Goal: Information Seeking & Learning: Learn about a topic

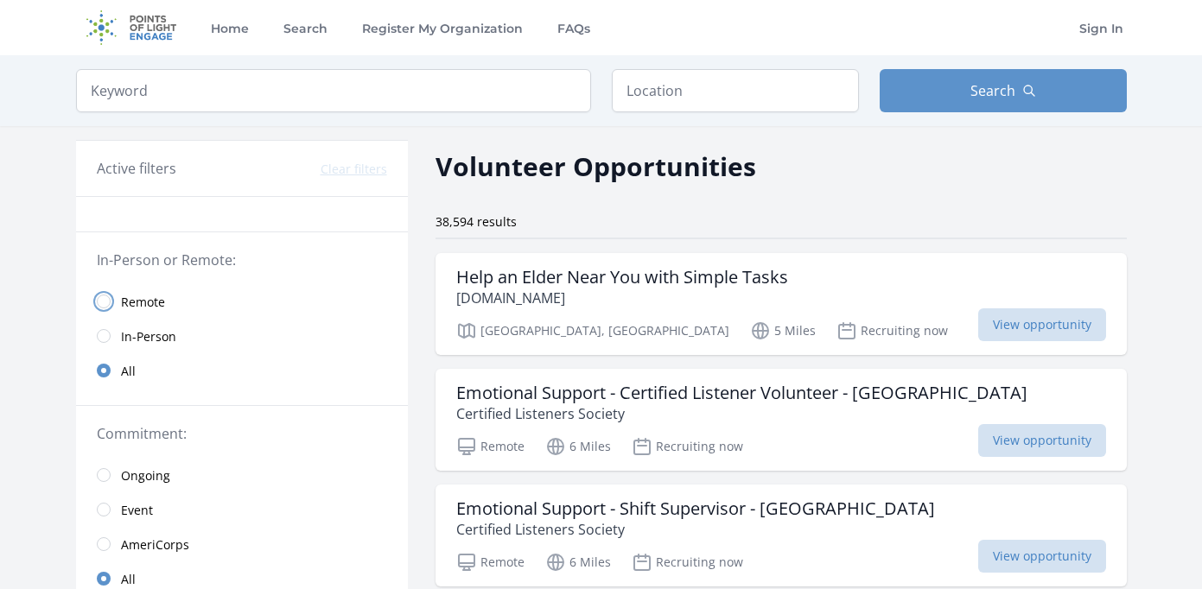
click at [103, 304] on input "radio" at bounding box center [104, 302] width 14 height 14
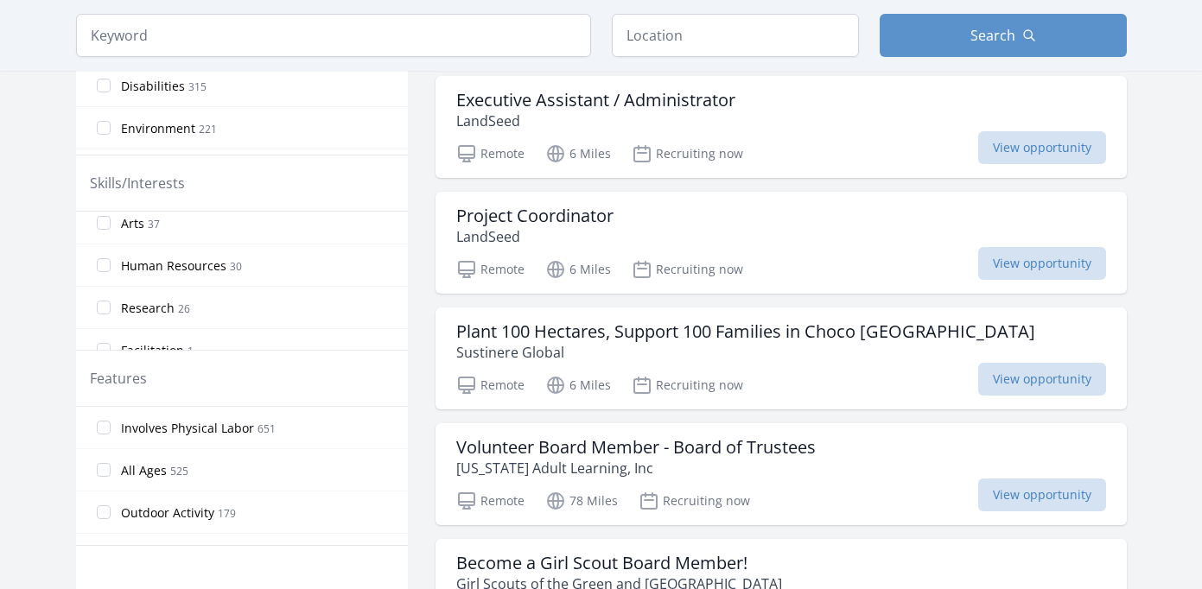
scroll to position [1385, 0]
click at [100, 288] on input "Research 26" at bounding box center [104, 287] width 14 height 14
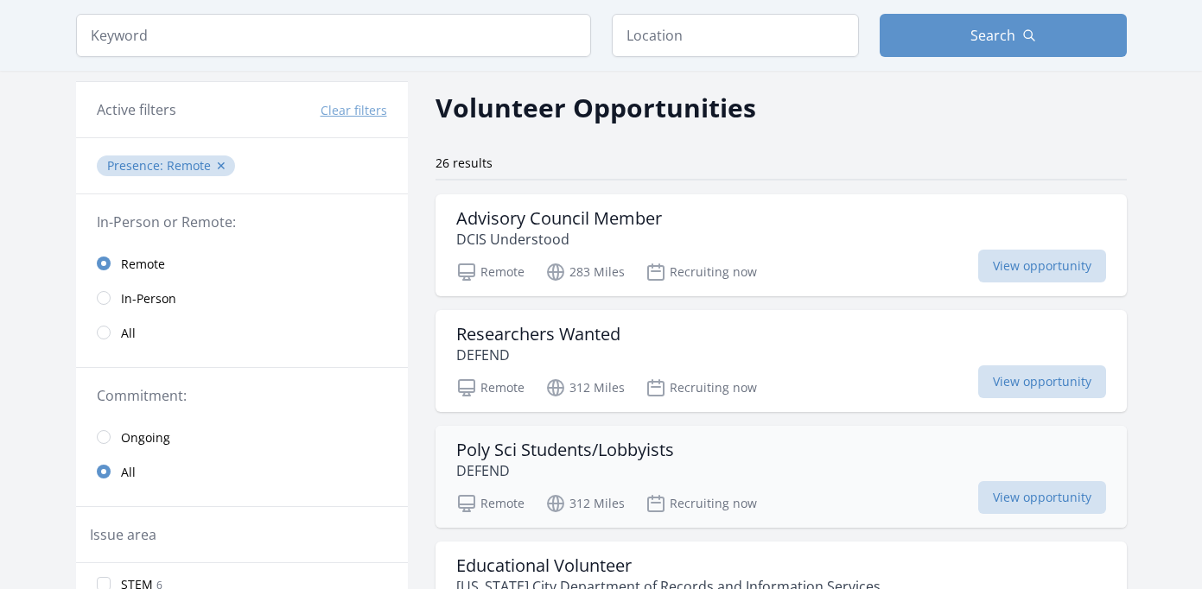
scroll to position [0, 0]
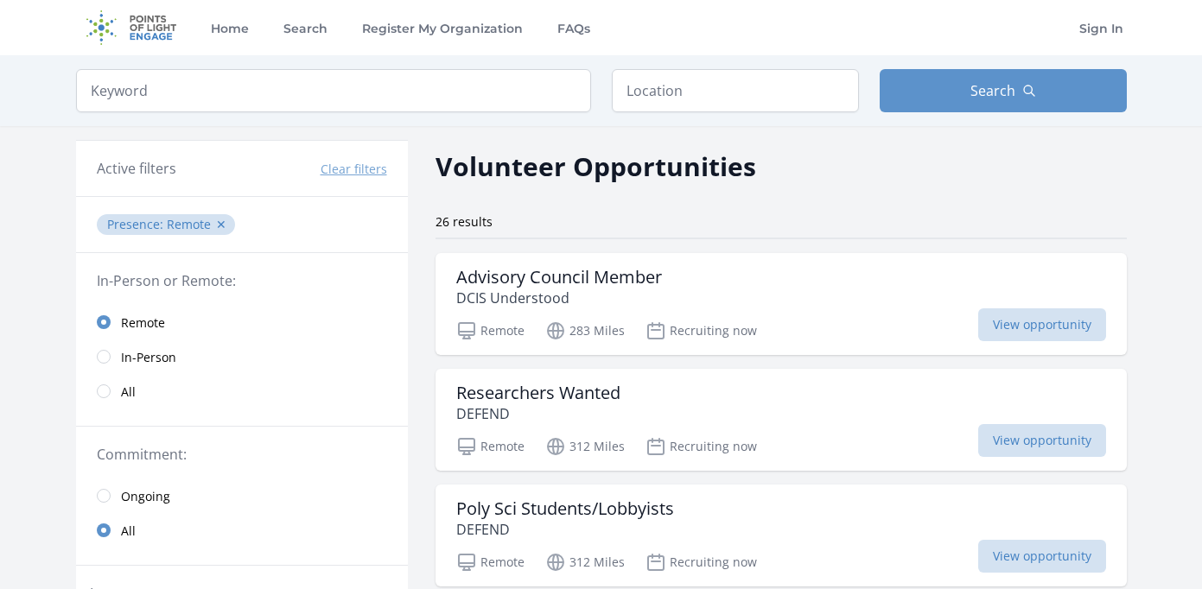
click at [96, 395] on link "All" at bounding box center [242, 391] width 332 height 35
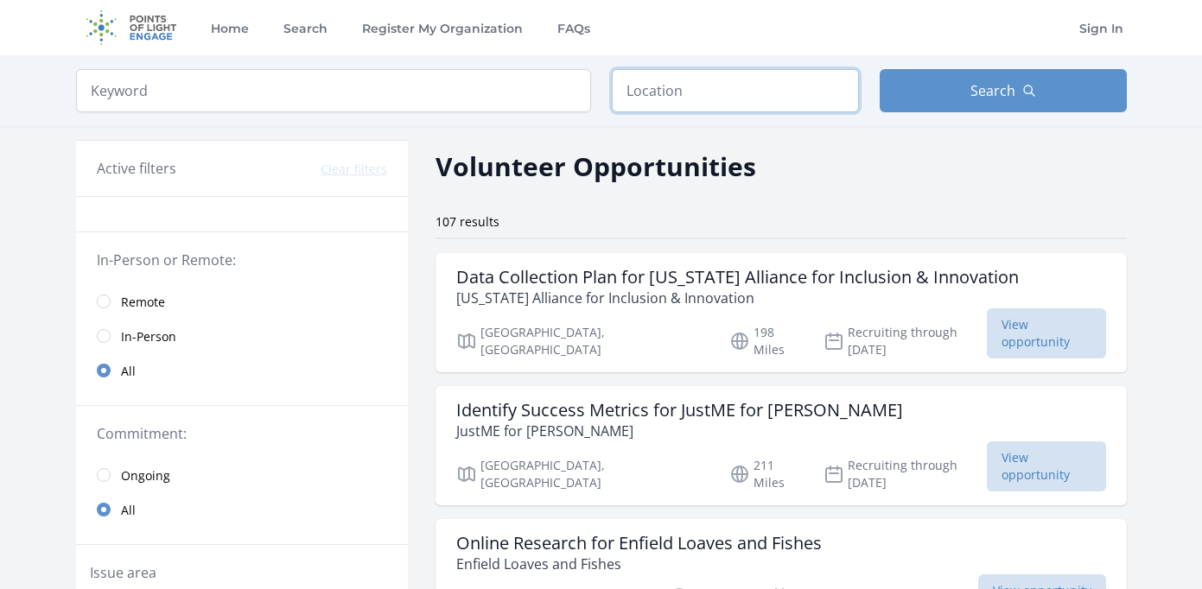
click at [700, 103] on input "text" at bounding box center [735, 90] width 247 height 43
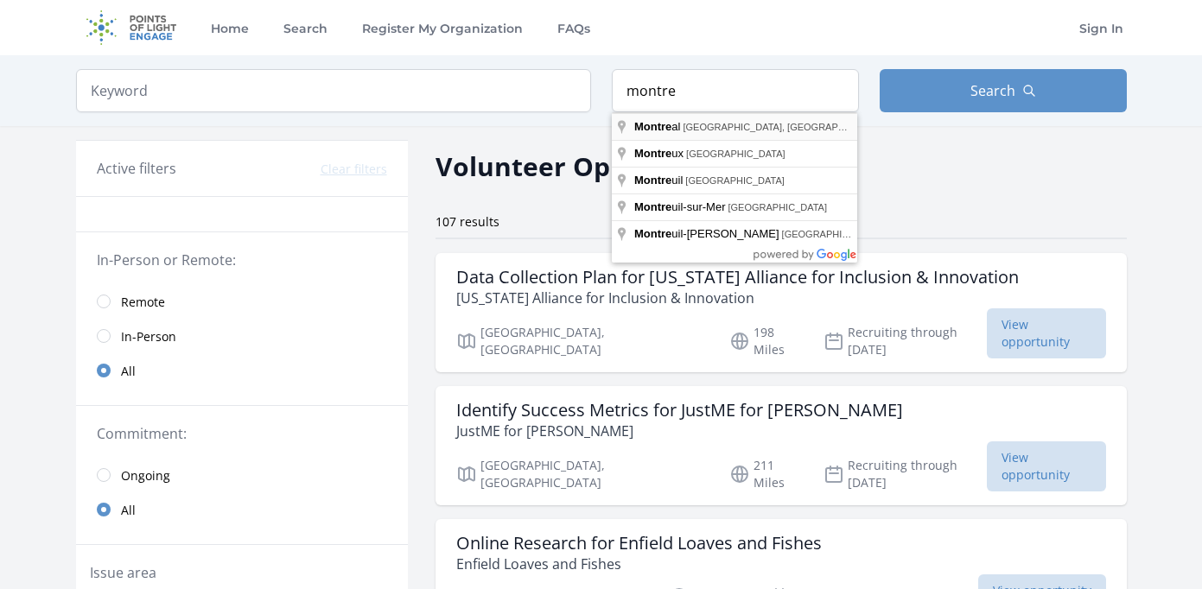
type input "Montreal, QC, Canada"
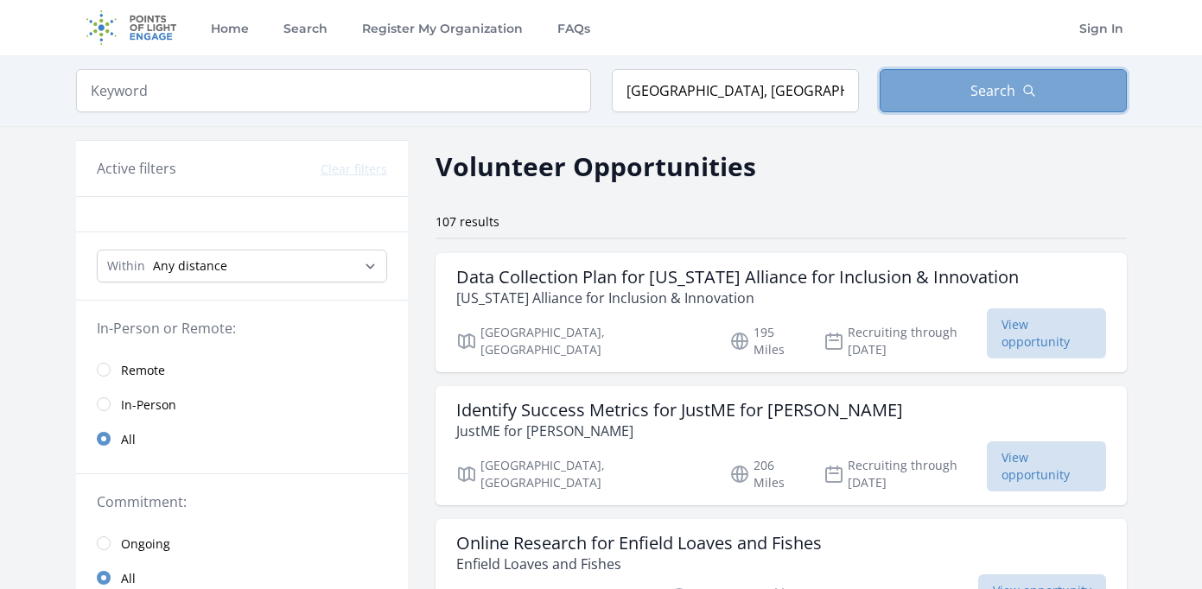
click at [971, 102] on button "Search" at bounding box center [1003, 90] width 247 height 43
click at [957, 96] on button "Search" at bounding box center [1003, 90] width 247 height 43
click at [999, 110] on button "Search" at bounding box center [1003, 90] width 247 height 43
click at [933, 75] on button "Search" at bounding box center [1003, 90] width 247 height 43
click at [933, 76] on button "Search" at bounding box center [1003, 90] width 247 height 43
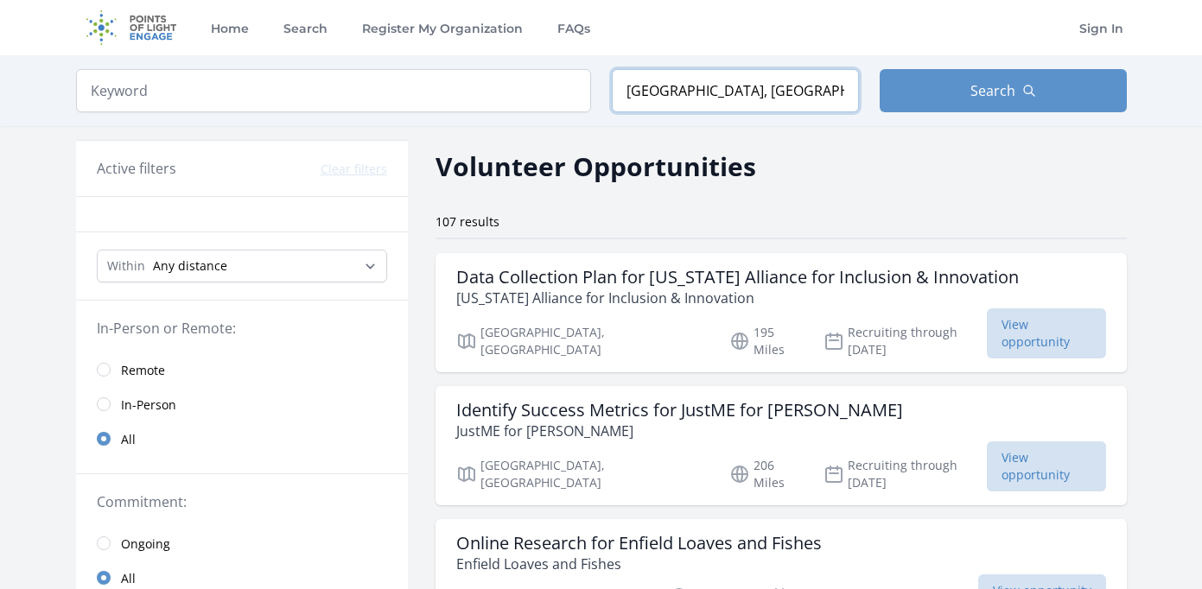
click at [753, 88] on input "Montreal, QC, Canada" at bounding box center [735, 90] width 247 height 43
click at [350, 78] on input "search" at bounding box center [333, 90] width 515 height 43
click at [231, 269] on select "Any distance , 5 Miles , 20 Miles , 50 Miles , 100 Miles" at bounding box center [242, 266] width 290 height 33
click at [103, 366] on input "radio" at bounding box center [104, 370] width 14 height 14
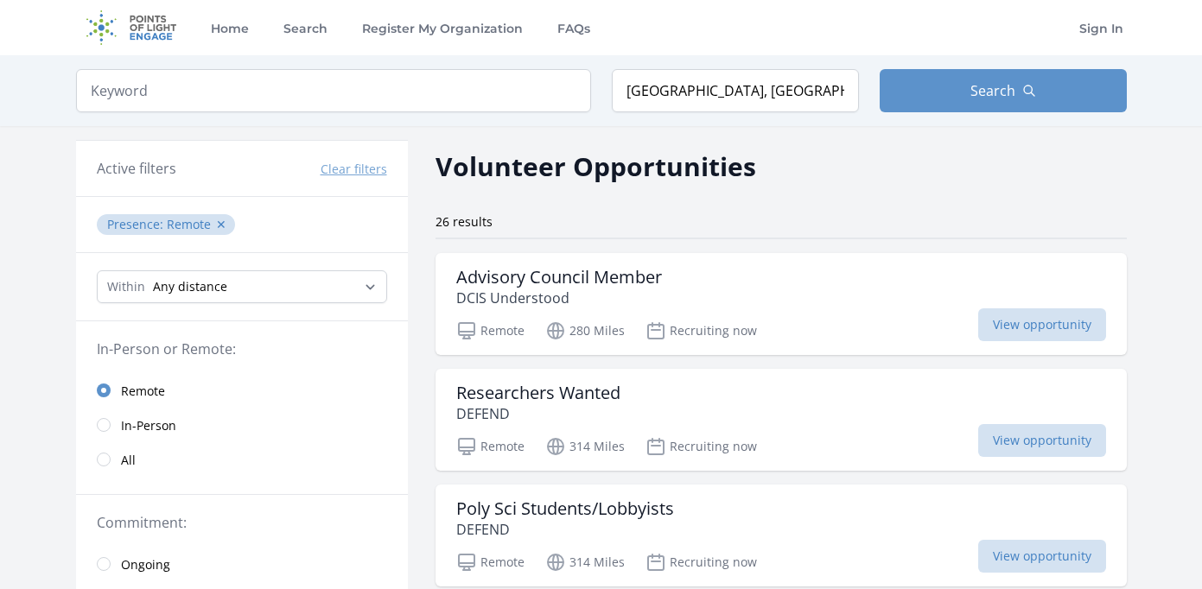
click at [104, 468] on link "All" at bounding box center [242, 459] width 332 height 35
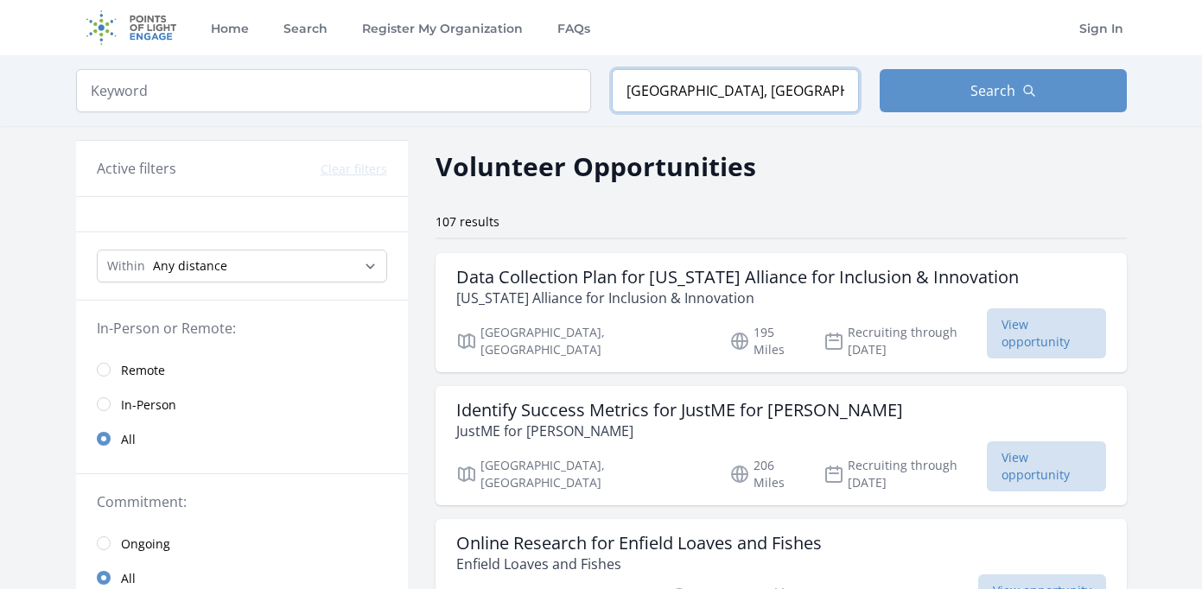
click at [795, 77] on input "Montreal, QC, Canada" at bounding box center [735, 90] width 247 height 43
click at [789, 89] on input "Montreal, QC, Canada" at bounding box center [735, 90] width 247 height 43
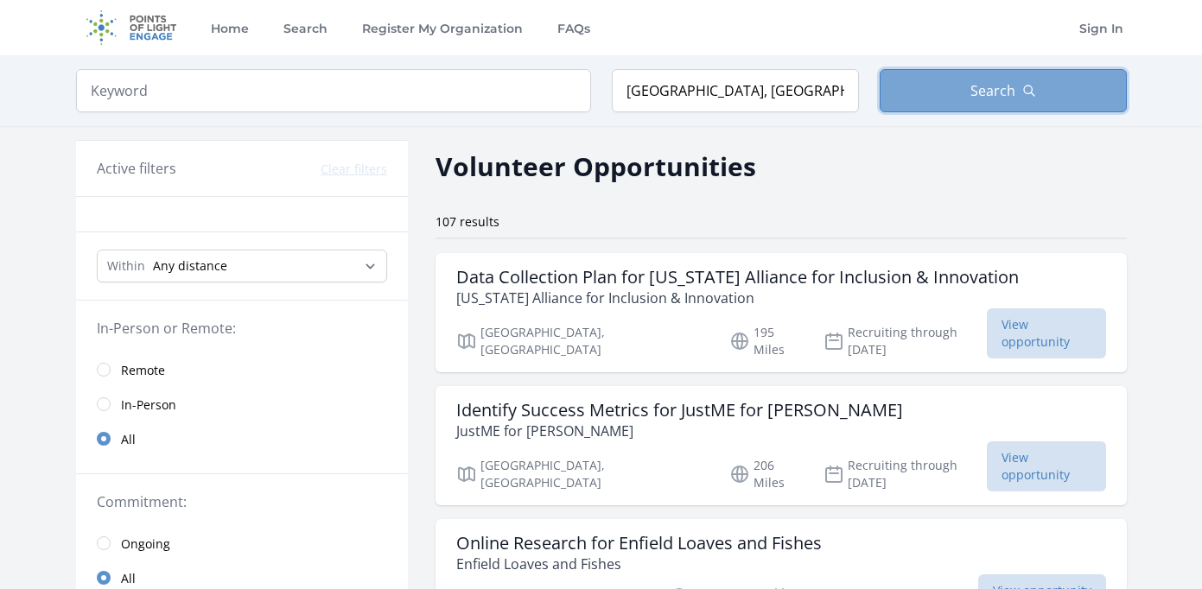
click at [959, 87] on button "Search" at bounding box center [1003, 90] width 247 height 43
click at [958, 88] on button "Search" at bounding box center [1003, 90] width 247 height 43
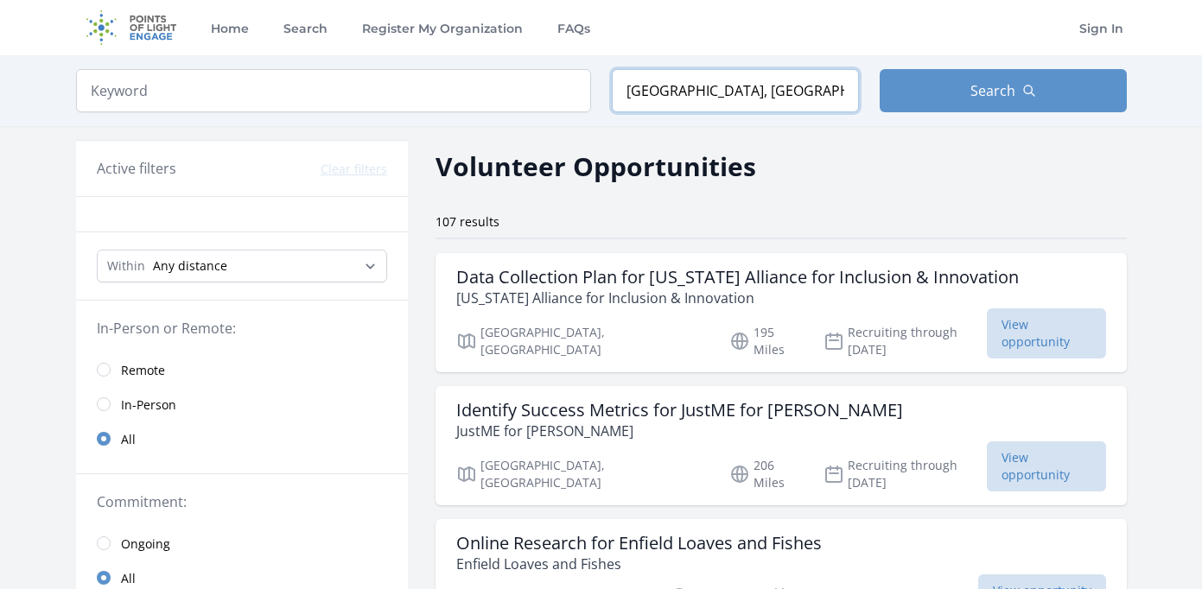
drag, startPoint x: 784, startPoint y: 95, endPoint x: 525, endPoint y: 95, distance: 258.4
click at [525, 95] on form "Keyword Location Montreal, QC, Canada Search" at bounding box center [601, 90] width 1051 height 43
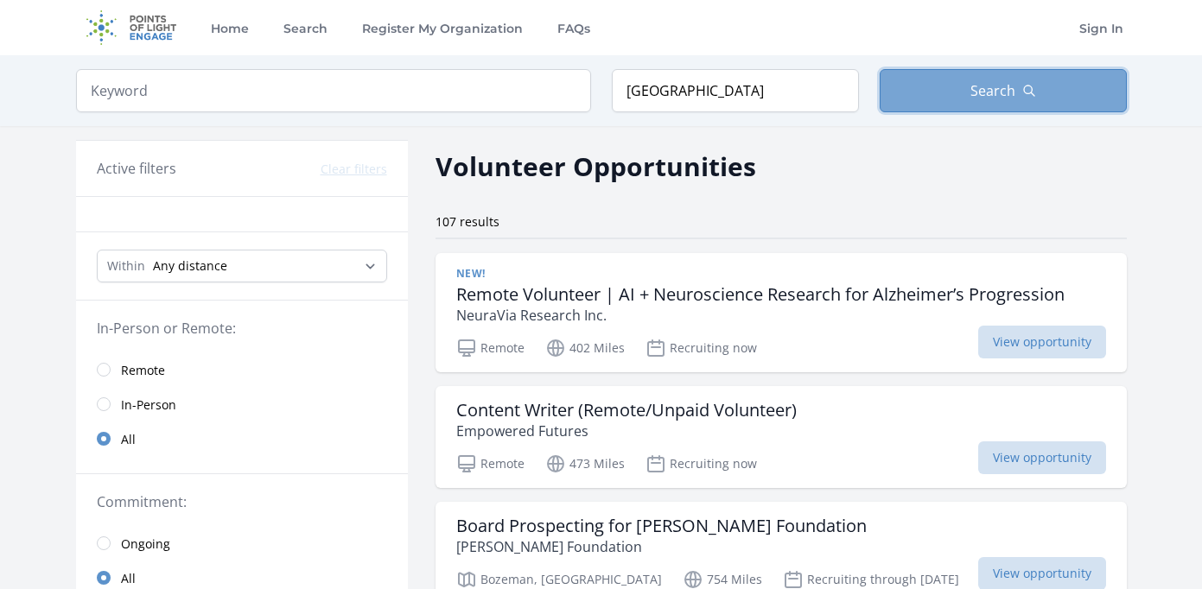
click at [966, 107] on button "Search" at bounding box center [1003, 90] width 247 height 43
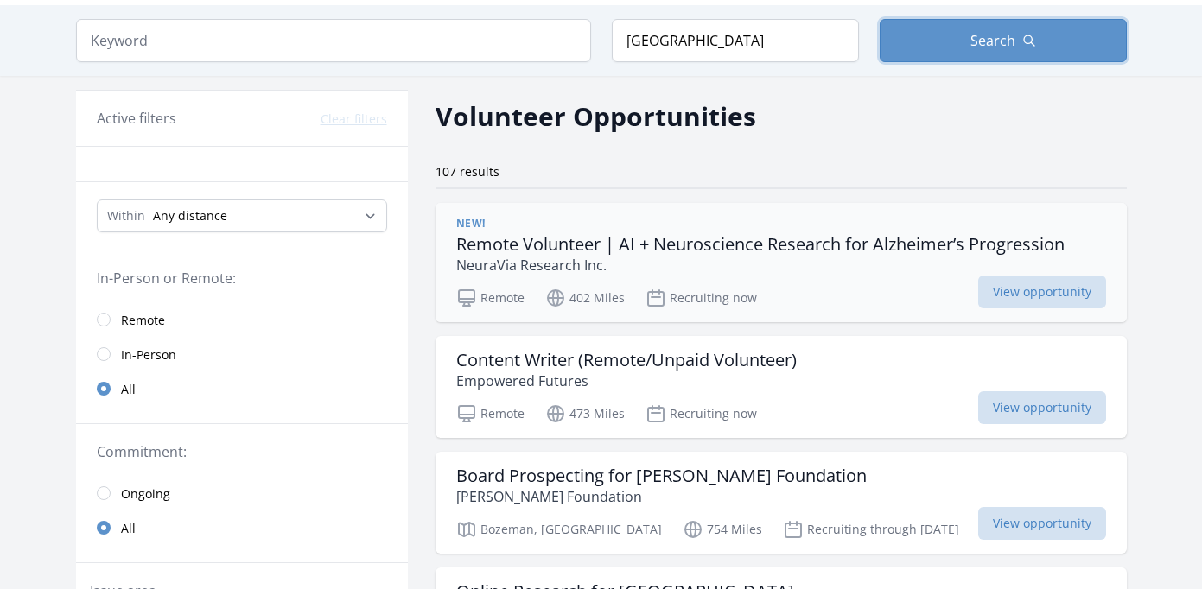
scroll to position [49, 0]
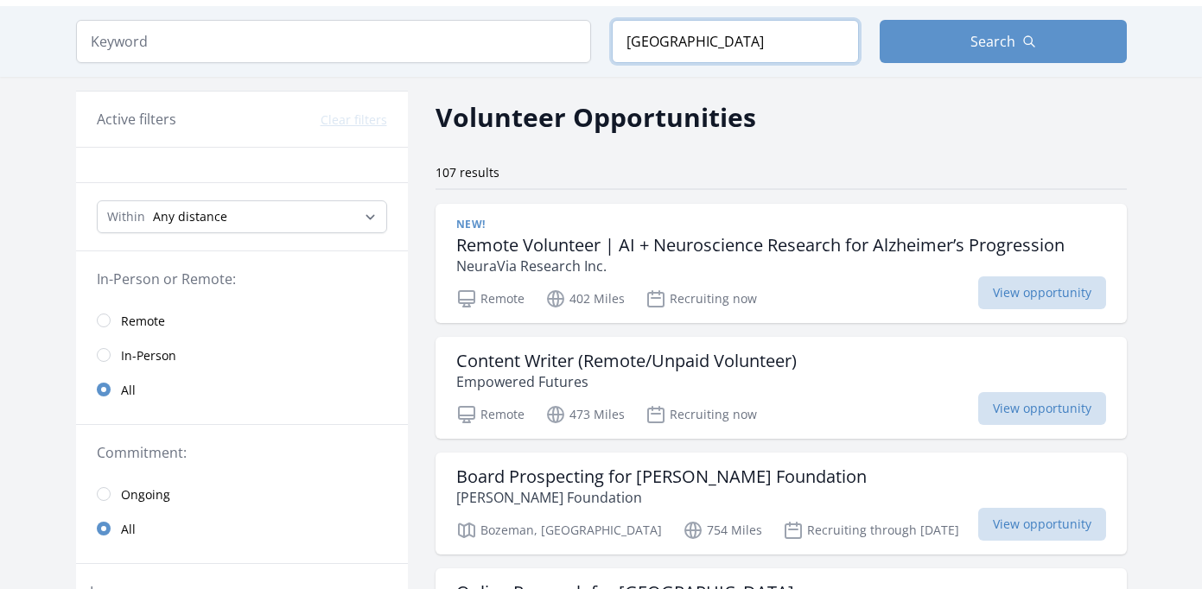
click at [696, 43] on input "Canada" at bounding box center [735, 41] width 247 height 43
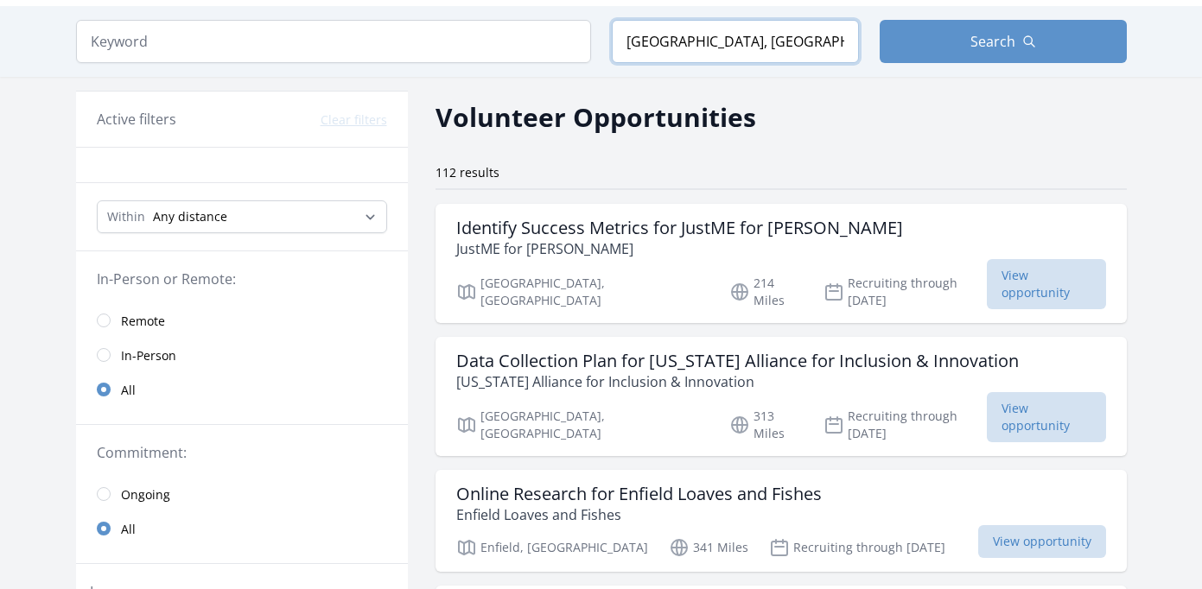
drag, startPoint x: 680, startPoint y: 41, endPoint x: 435, endPoint y: 23, distance: 246.0
click at [441, 37] on form "Keyword Location Québec, QC, Canada Search" at bounding box center [601, 41] width 1051 height 43
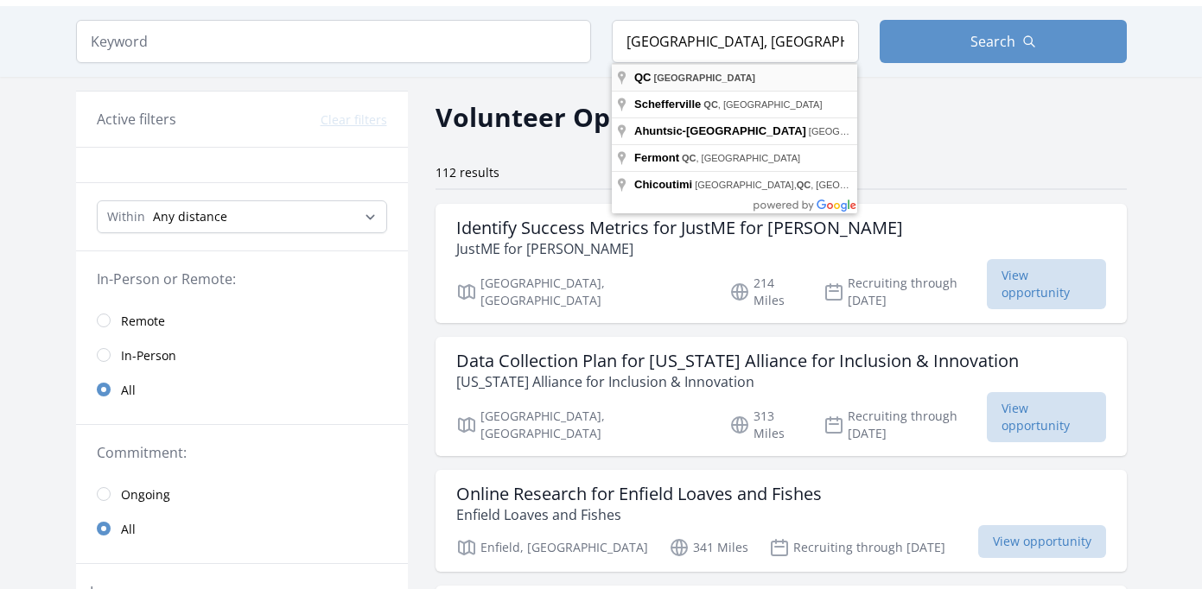
type input "QC, Canada"
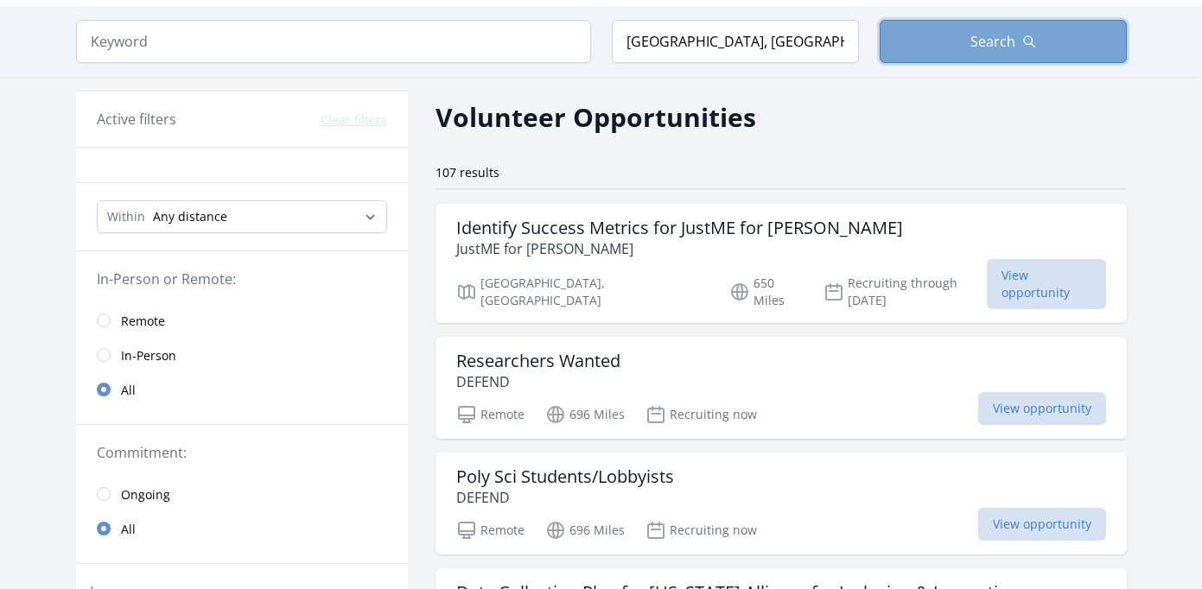
click at [956, 47] on button "Search" at bounding box center [1003, 41] width 247 height 43
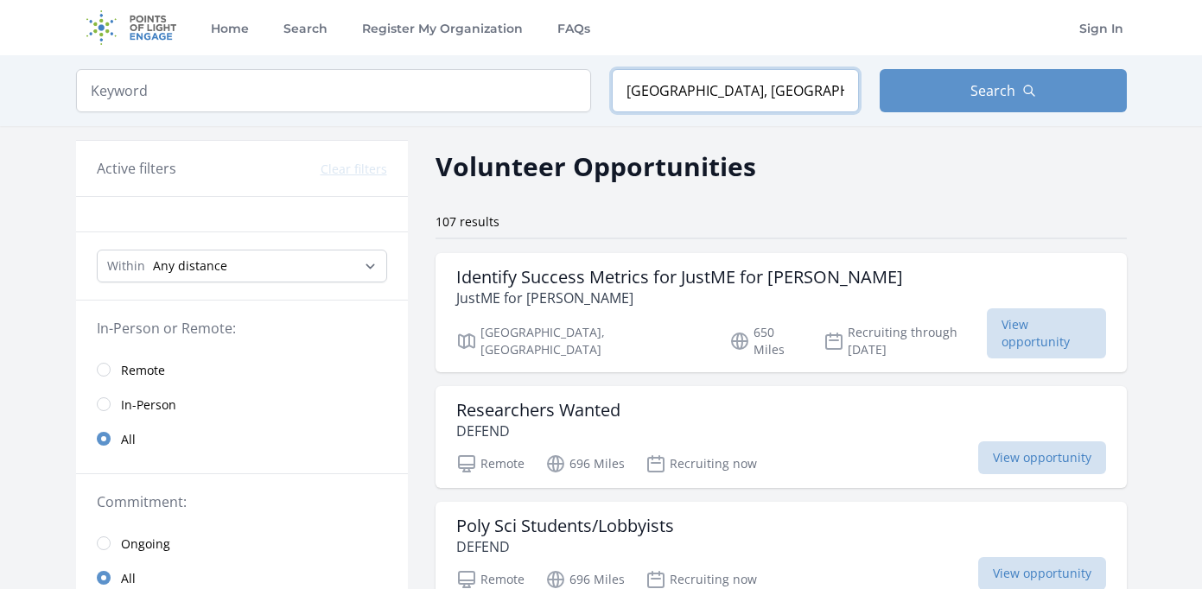
drag, startPoint x: 732, startPoint y: 72, endPoint x: 721, endPoint y: 72, distance: 11.2
click at [726, 72] on input "QC, Canada" at bounding box center [735, 90] width 247 height 43
drag, startPoint x: 721, startPoint y: 90, endPoint x: 296, endPoint y: 59, distance: 426.3
click at [304, 74] on form "Keyword Location QC, Canada Search" at bounding box center [601, 90] width 1051 height 43
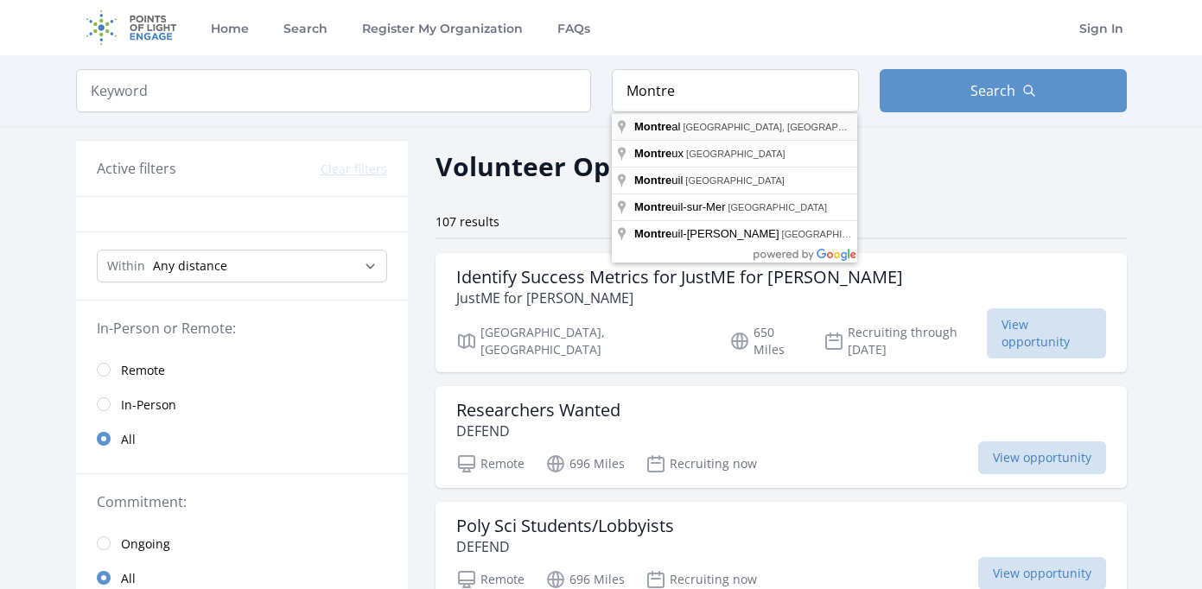
type input "Montreal, QC, Canada"
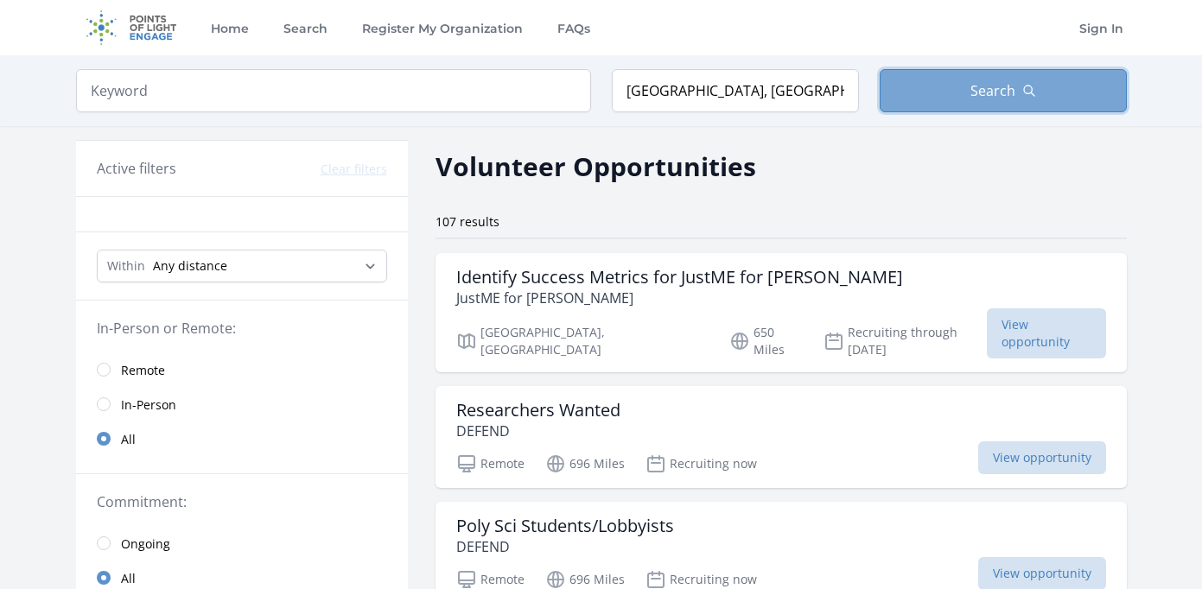
click at [983, 92] on span "Search" at bounding box center [992, 90] width 45 height 21
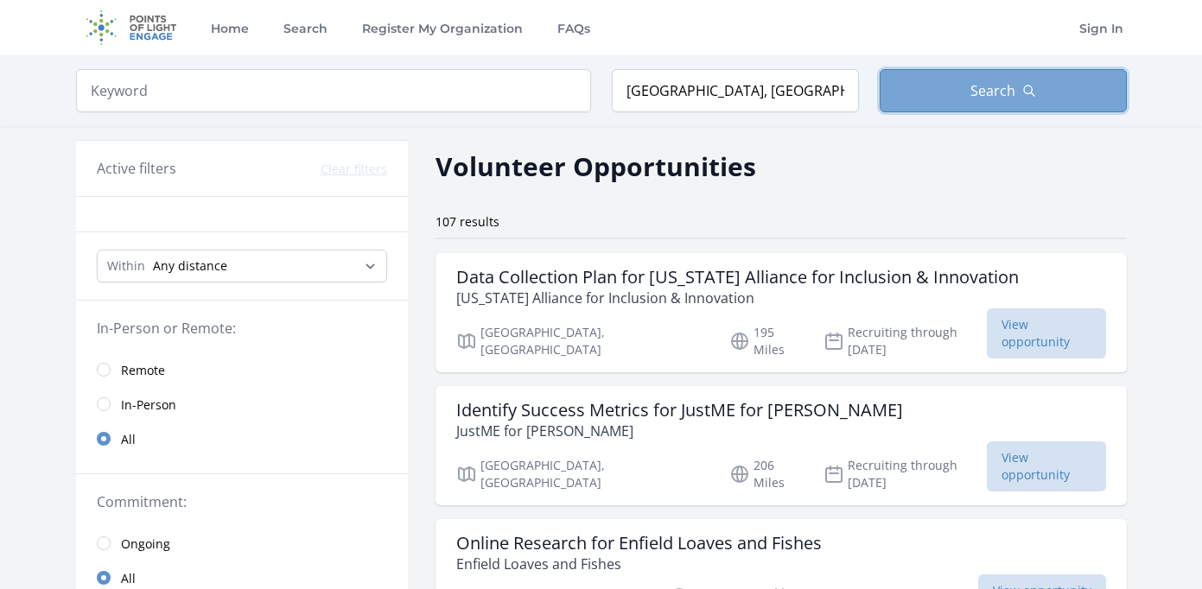
click at [983, 92] on span "Search" at bounding box center [992, 90] width 45 height 21
click at [910, 101] on button "Search" at bounding box center [1003, 90] width 247 height 43
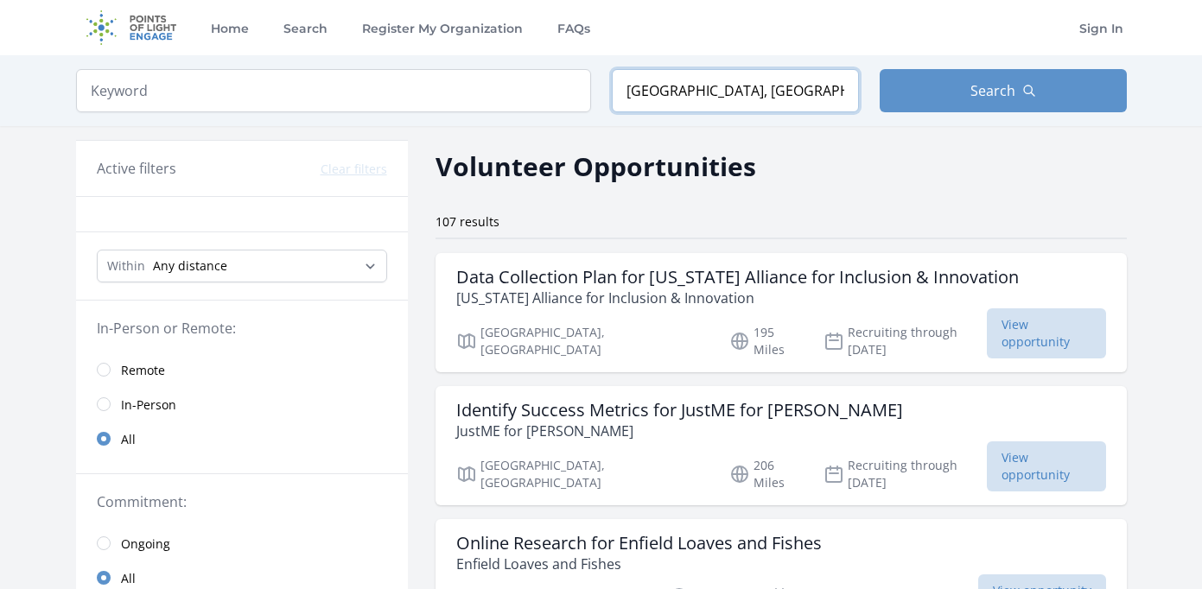
drag, startPoint x: 775, startPoint y: 84, endPoint x: 294, endPoint y: 67, distance: 481.7
click at [339, 83] on form "Keyword Location Montreal, QC, Canada Search" at bounding box center [601, 90] width 1051 height 43
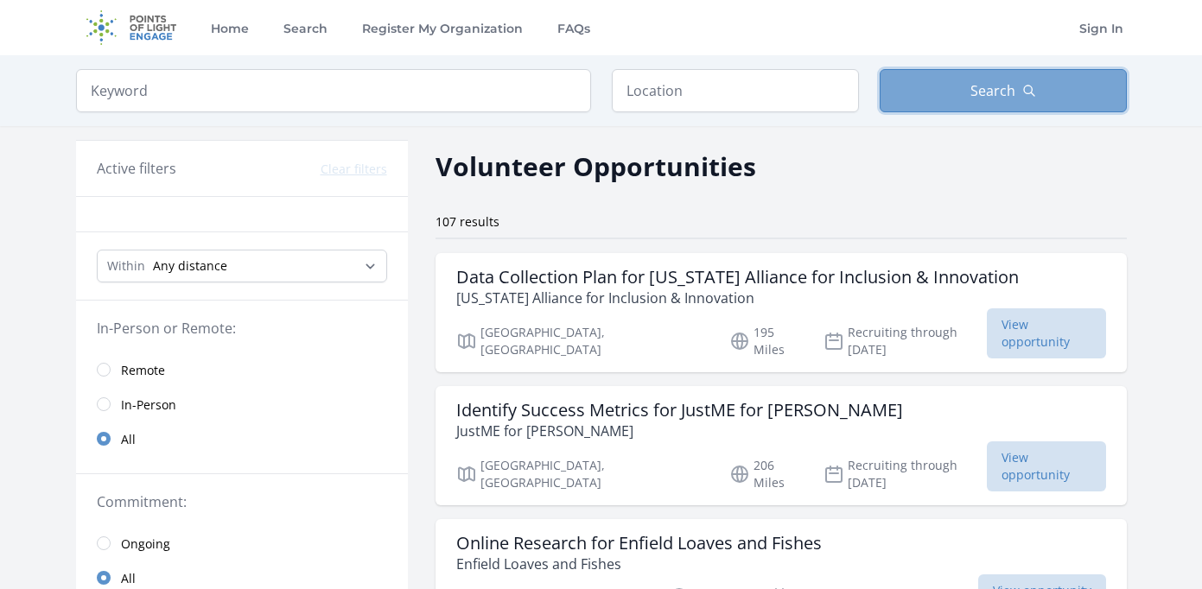
click at [932, 71] on button "Search" at bounding box center [1003, 90] width 247 height 43
click at [932, 86] on button "Search" at bounding box center [1003, 90] width 247 height 43
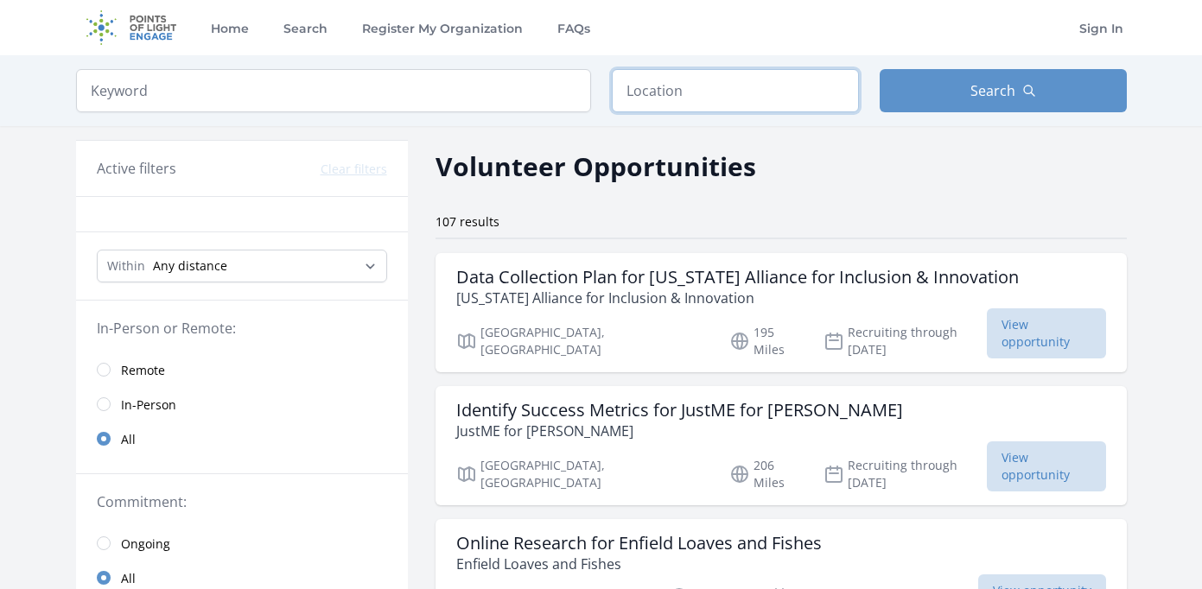
click at [687, 92] on input "text" at bounding box center [735, 90] width 247 height 43
paste input "Jardins pour Tous"
type input "J"
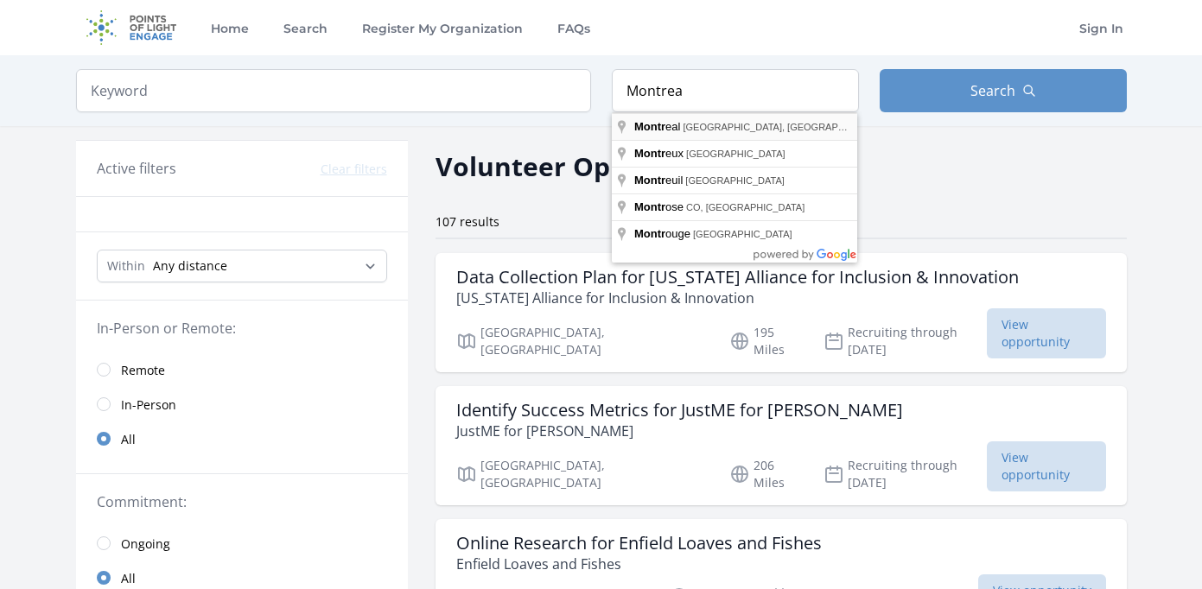
type input "Montreal, QC, Canada"
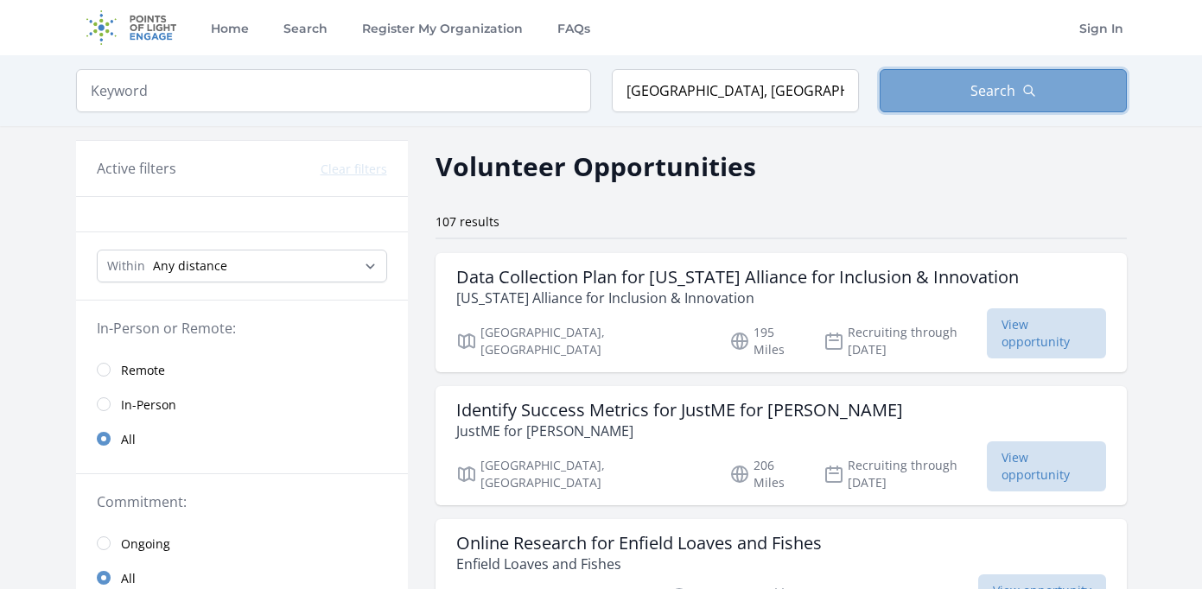
click at [971, 100] on span "Search" at bounding box center [992, 90] width 45 height 21
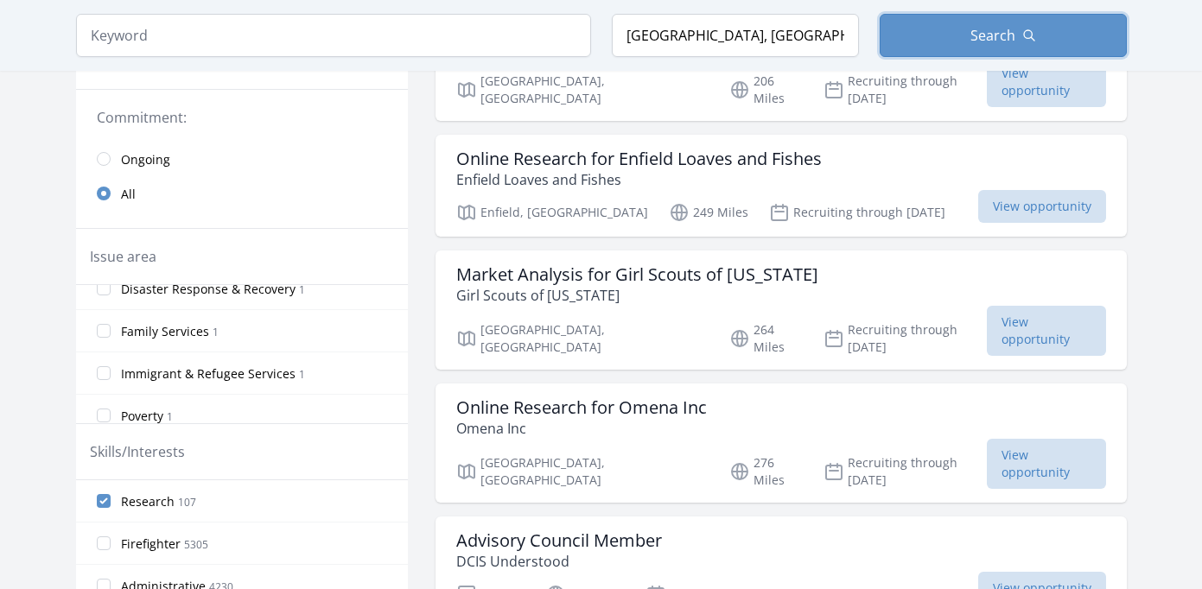
scroll to position [111, 0]
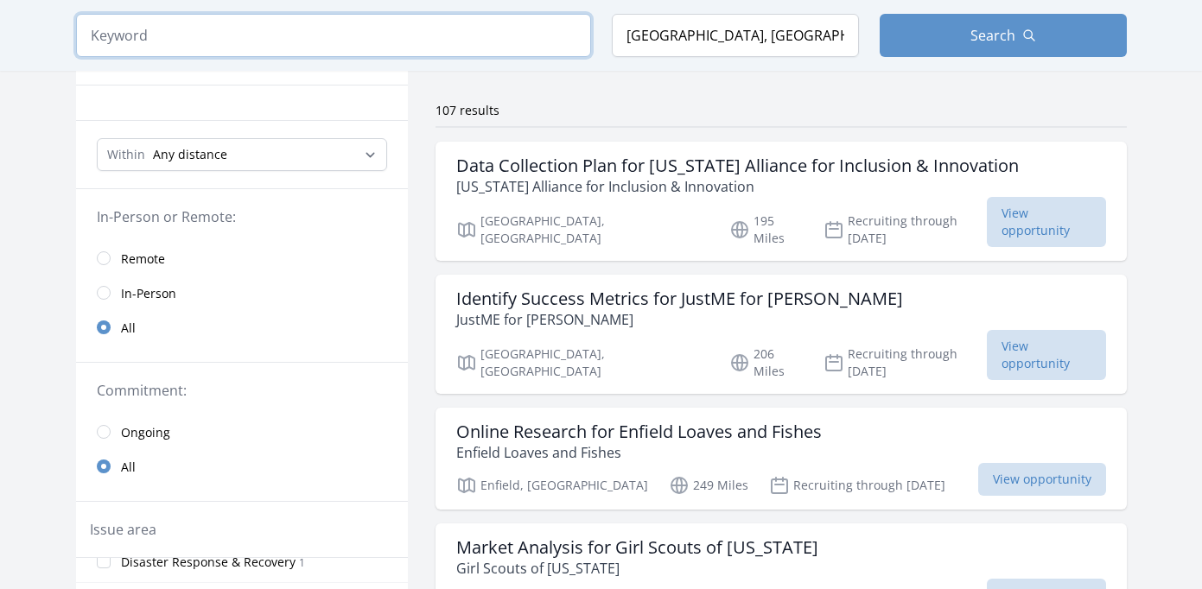
click at [165, 37] on input "search" at bounding box center [333, 35] width 515 height 43
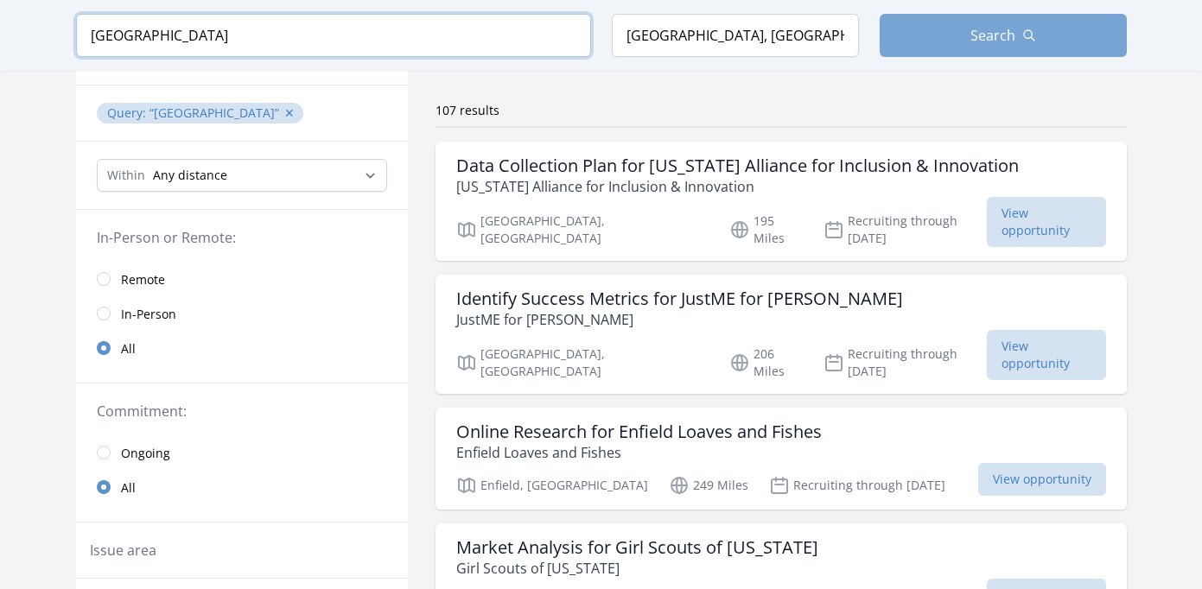
type input "montreal"
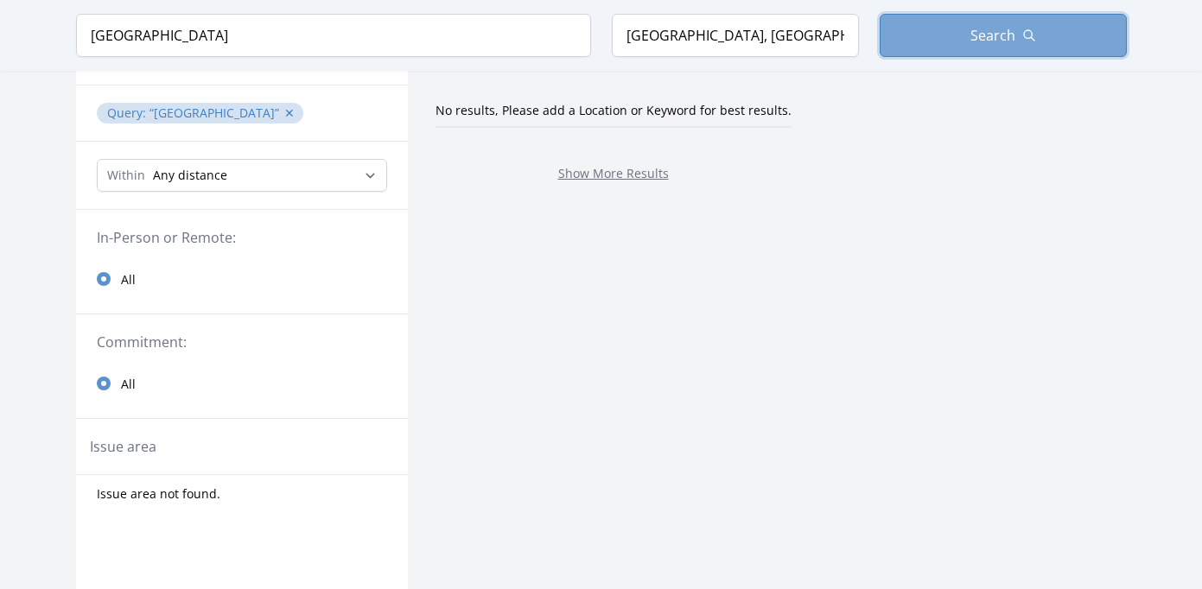
click at [1021, 36] on button "Search" at bounding box center [1003, 35] width 247 height 43
click at [284, 114] on button "✕" at bounding box center [289, 113] width 10 height 17
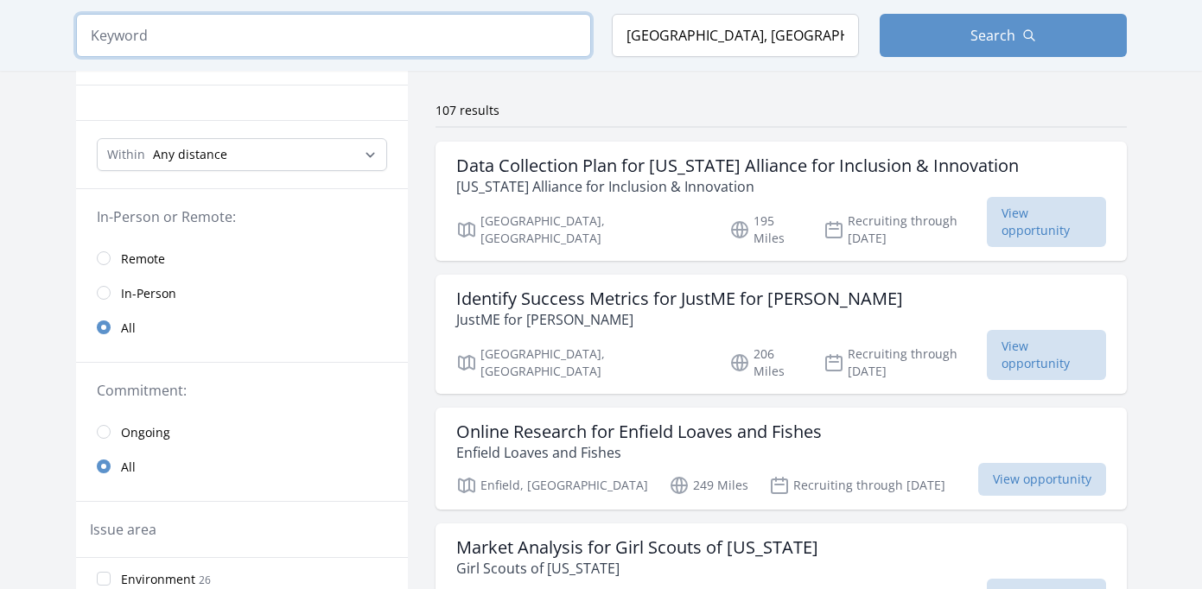
click at [170, 43] on input "search" at bounding box center [333, 35] width 515 height 43
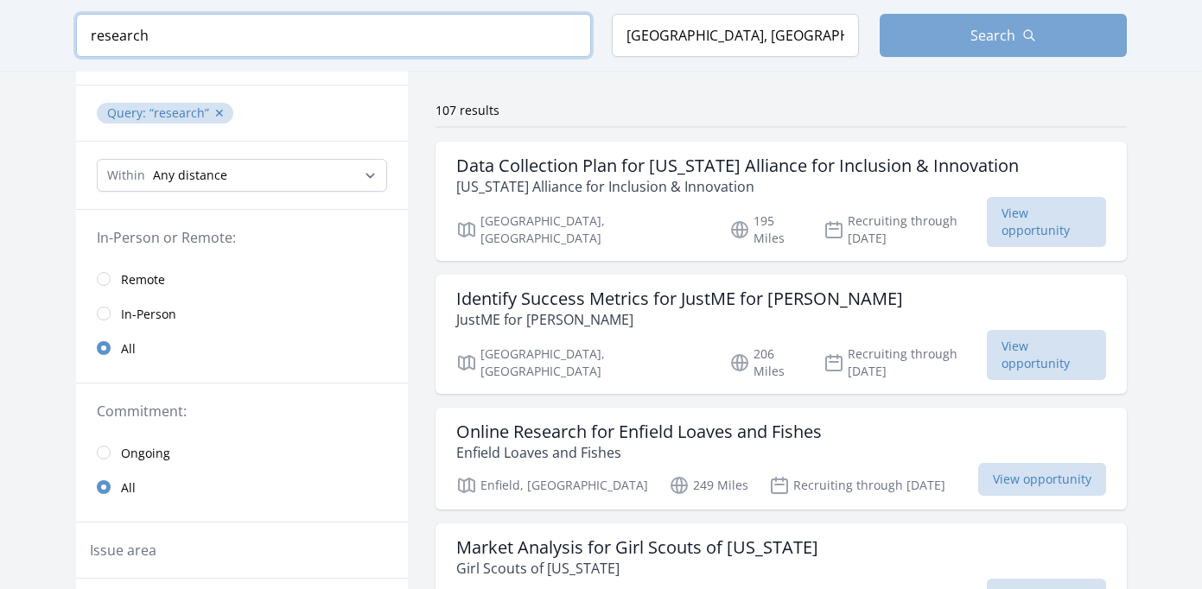
type input "research"
click at [981, 49] on button "Search" at bounding box center [1003, 35] width 247 height 43
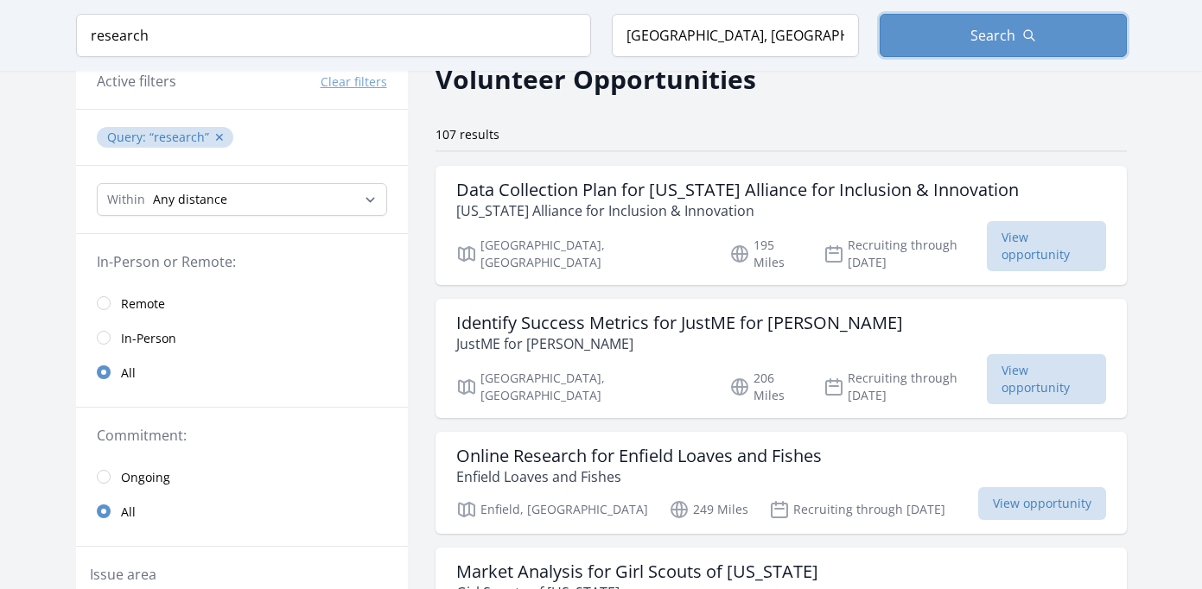
scroll to position [73, 0]
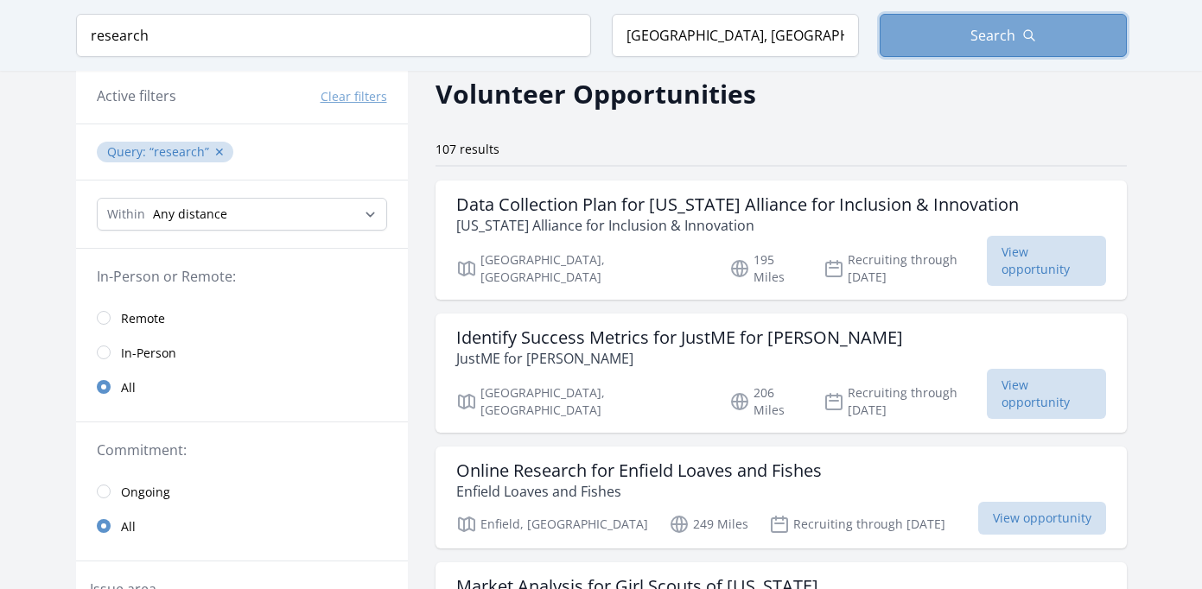
click at [972, 44] on span "Search" at bounding box center [992, 35] width 45 height 21
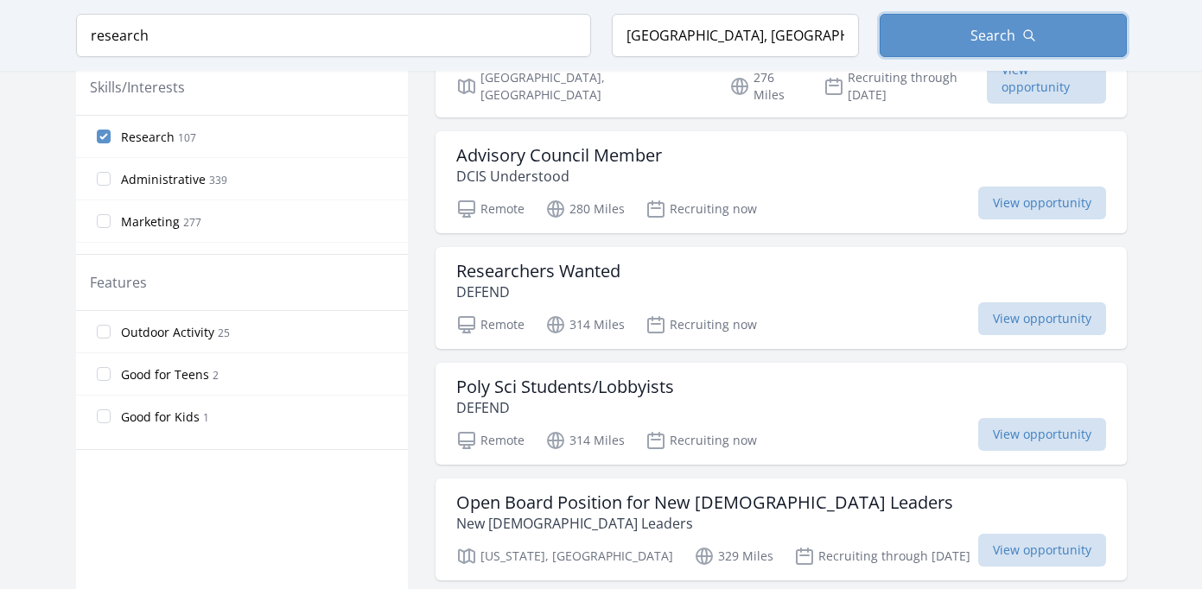
scroll to position [772, 0]
click at [689, 259] on div "Researchers Wanted DEFEND" at bounding box center [781, 279] width 650 height 41
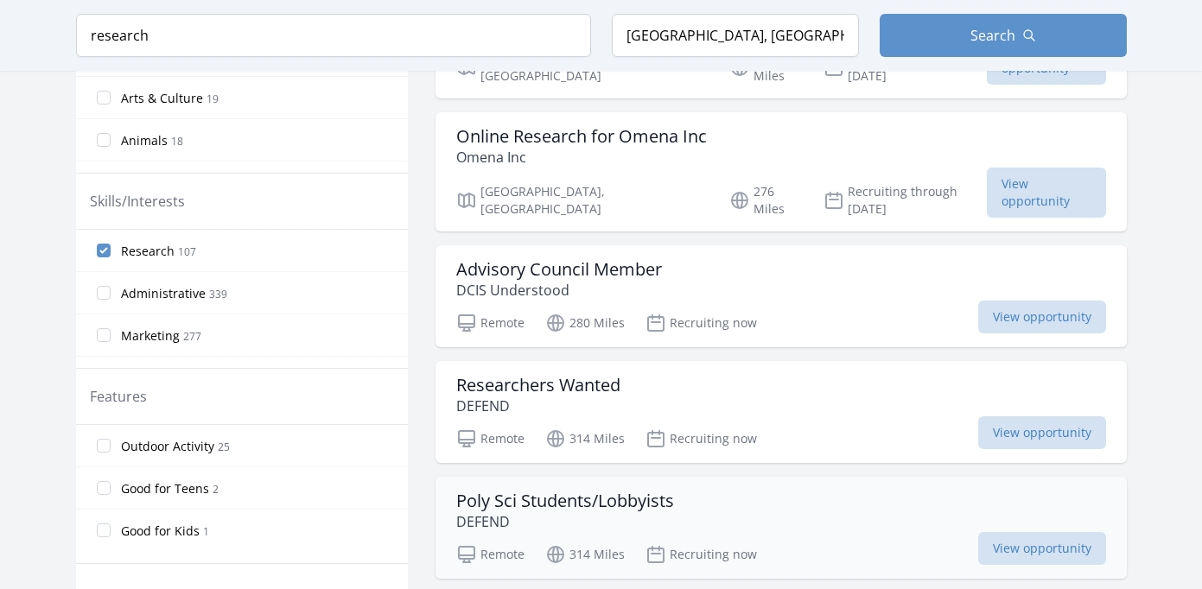
scroll to position [657, 0]
click at [1018, 29] on button "Search" at bounding box center [1003, 35] width 247 height 43
click at [108, 253] on input "Research 107" at bounding box center [104, 250] width 14 height 14
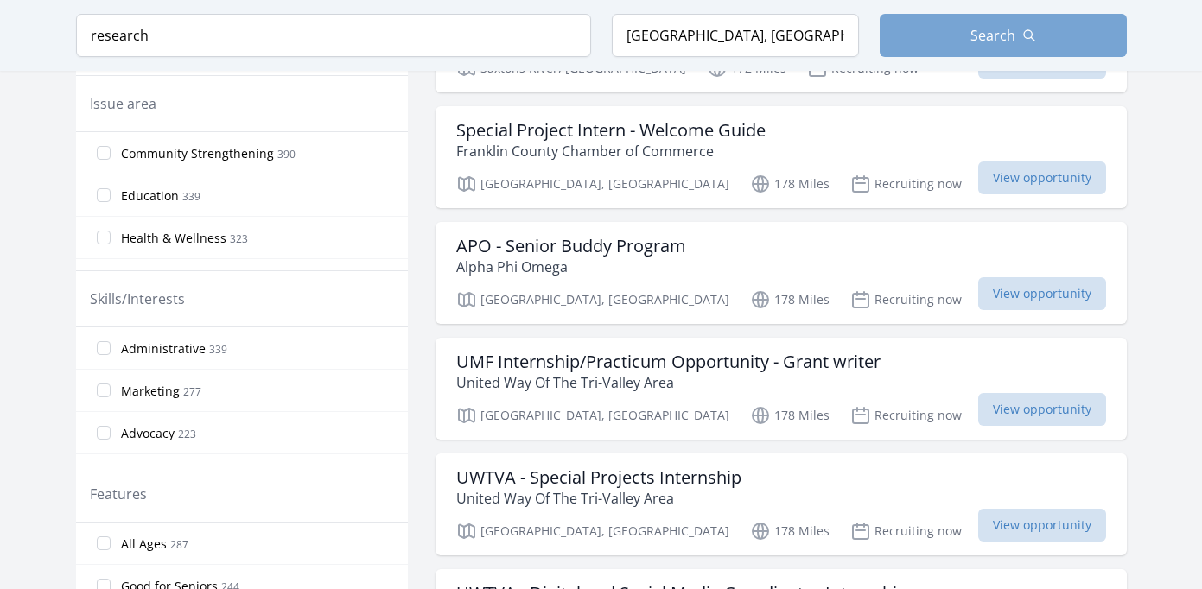
scroll to position [620, 0]
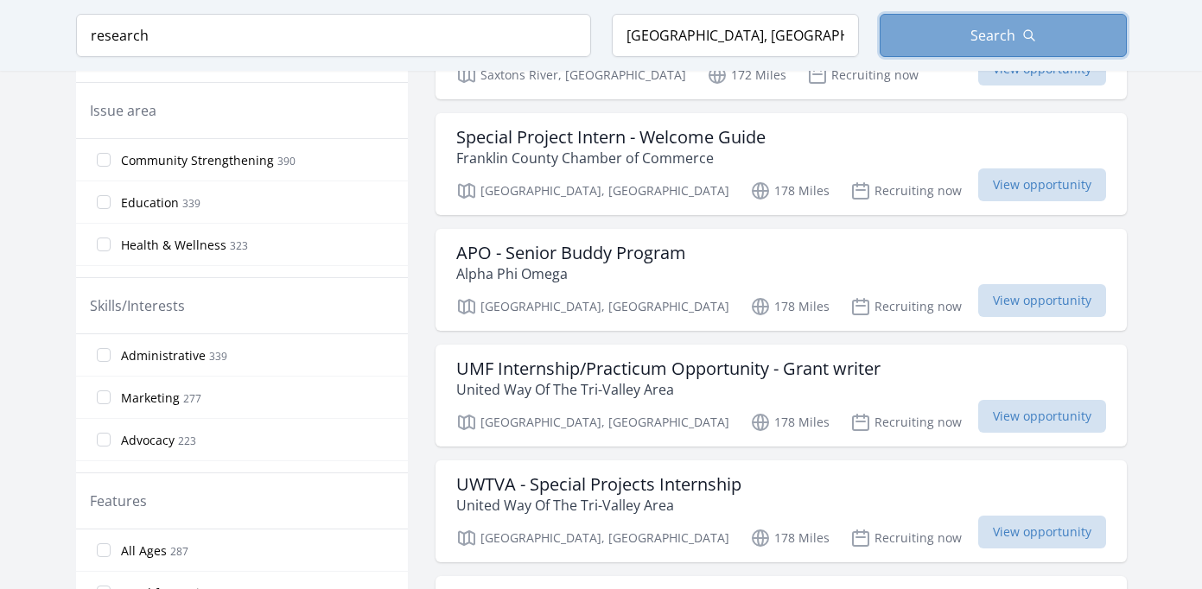
click at [979, 29] on span "Search" at bounding box center [992, 35] width 45 height 21
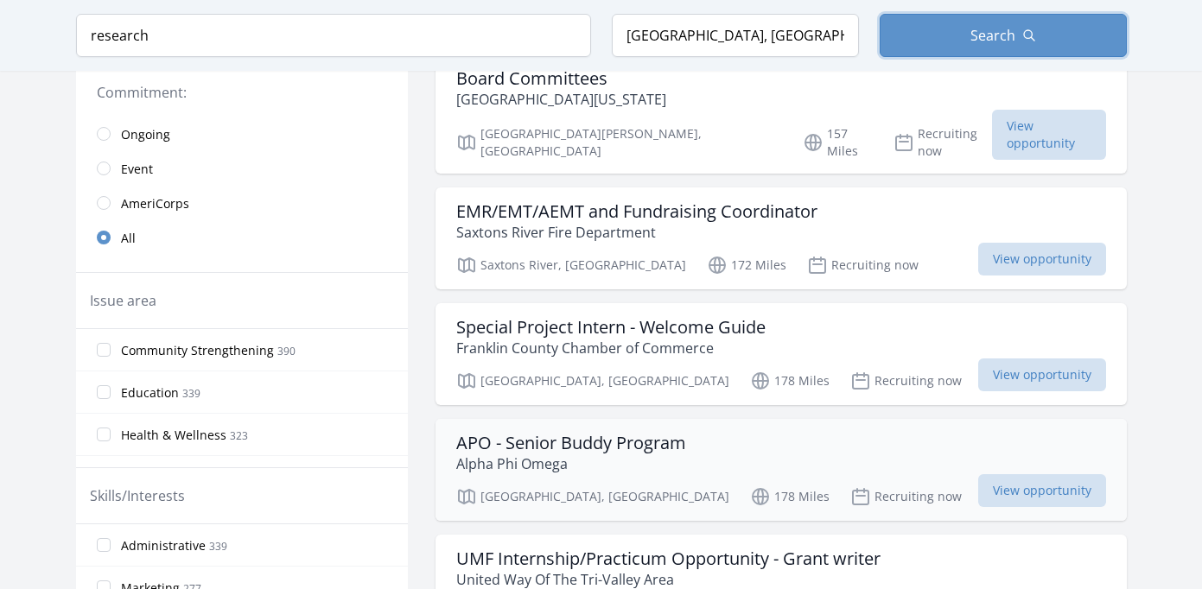
scroll to position [406, 0]
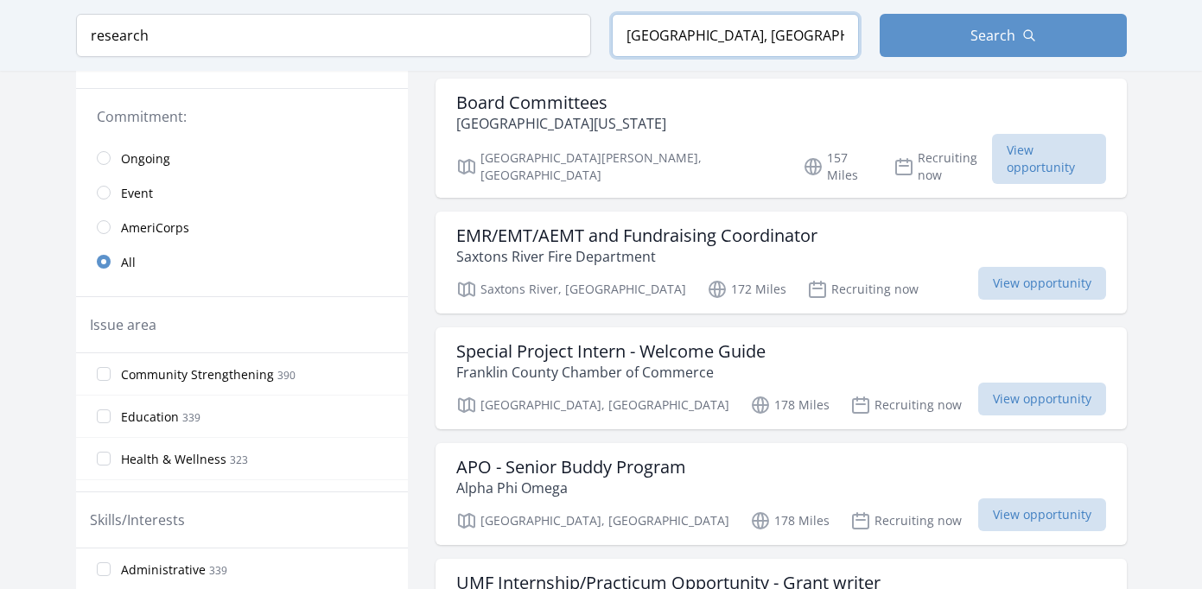
click at [772, 28] on input "Montreal, QC, Canada" at bounding box center [735, 35] width 247 height 43
drag, startPoint x: 718, startPoint y: 35, endPoint x: 544, endPoint y: 25, distance: 174.0
click at [545, 27] on form "Keyword research Location Montreal, QC, Canada Search" at bounding box center [601, 35] width 1051 height 43
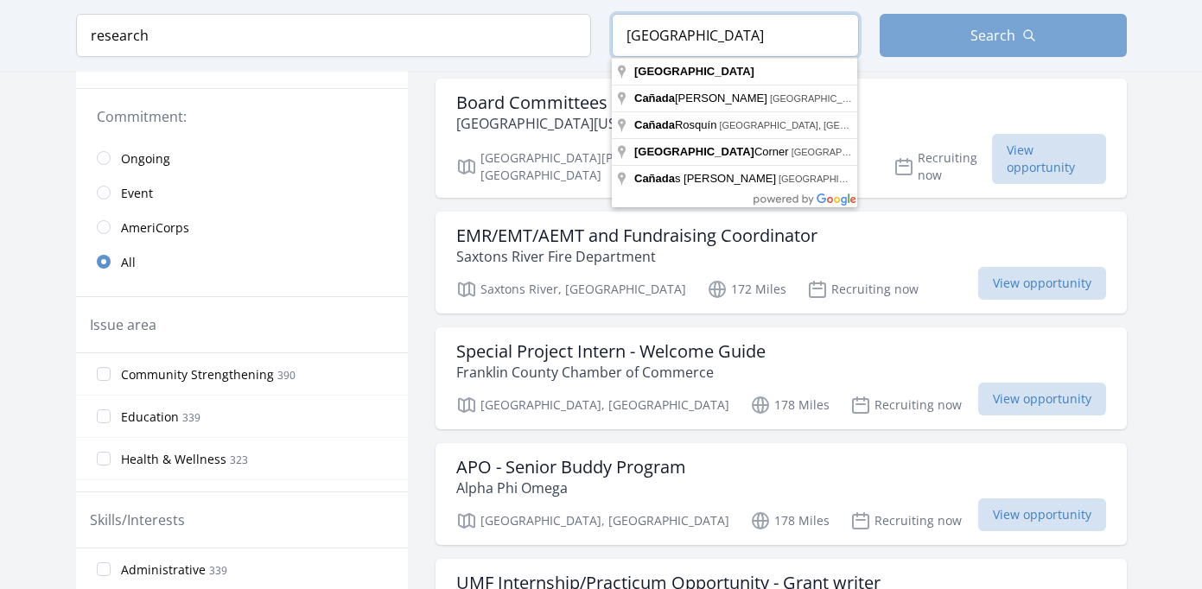
type input "Canada"
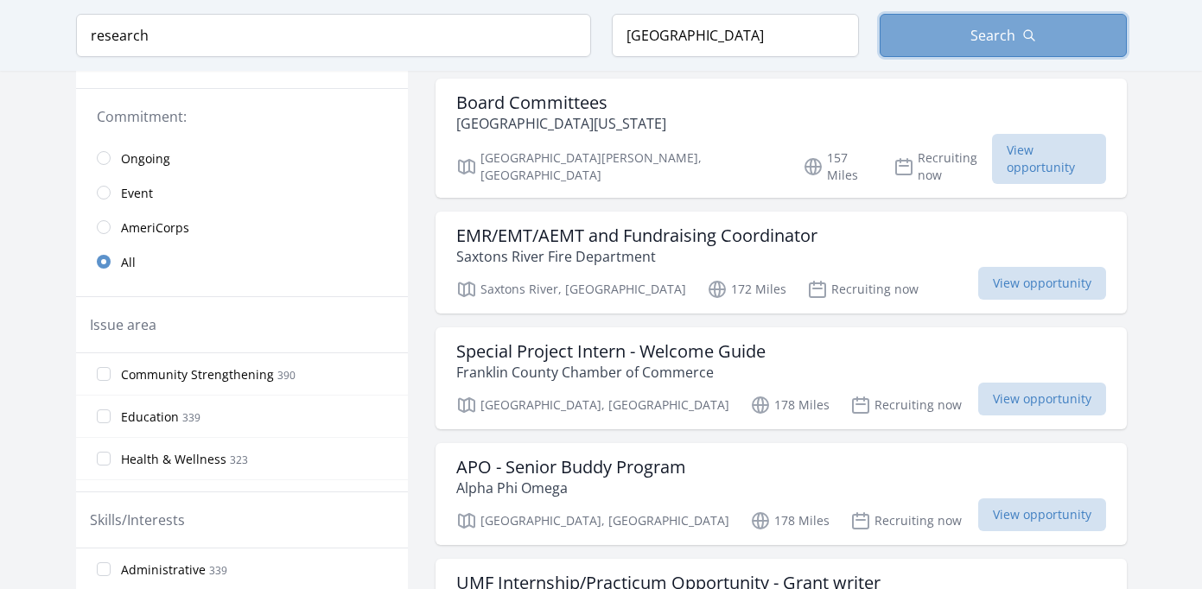
click at [981, 41] on span "Search" at bounding box center [992, 35] width 45 height 21
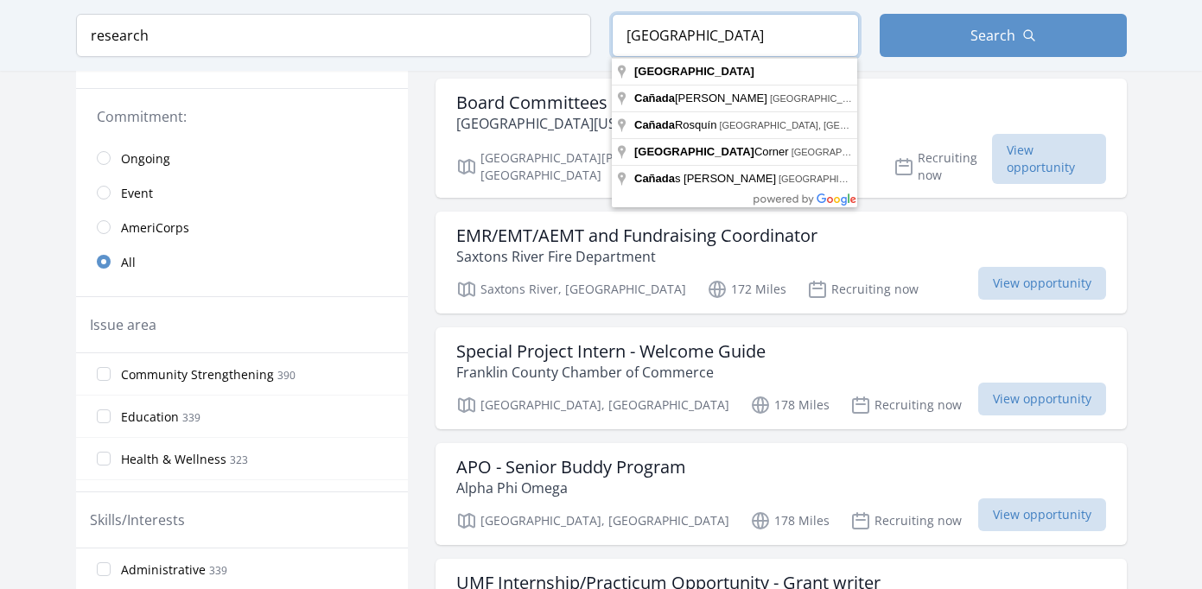
drag, startPoint x: 696, startPoint y: 35, endPoint x: 385, endPoint y: 11, distance: 311.1
click at [398, 14] on form "Keyword research Location Canada Search" at bounding box center [601, 35] width 1051 height 43
click at [950, 87] on div "Board Committees Mount Washington Observatory North Conway, NH 157 Miles Recrui…" at bounding box center [781, 138] width 691 height 119
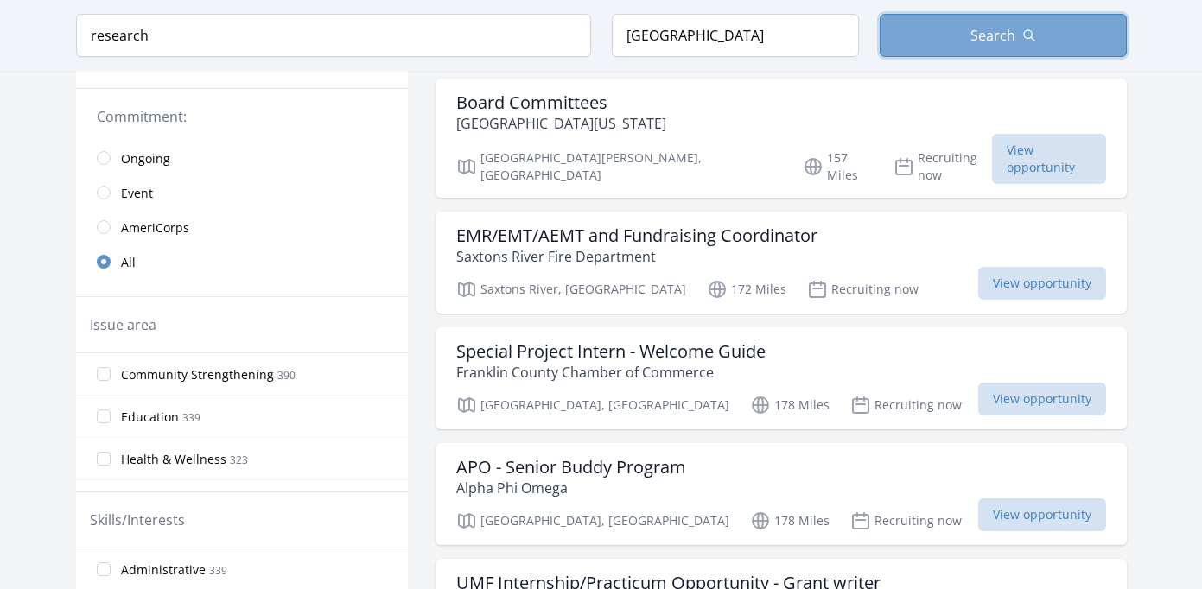
click at [978, 31] on span "Search" at bounding box center [992, 35] width 45 height 21
click at [963, 36] on button "Search" at bounding box center [1003, 35] width 247 height 43
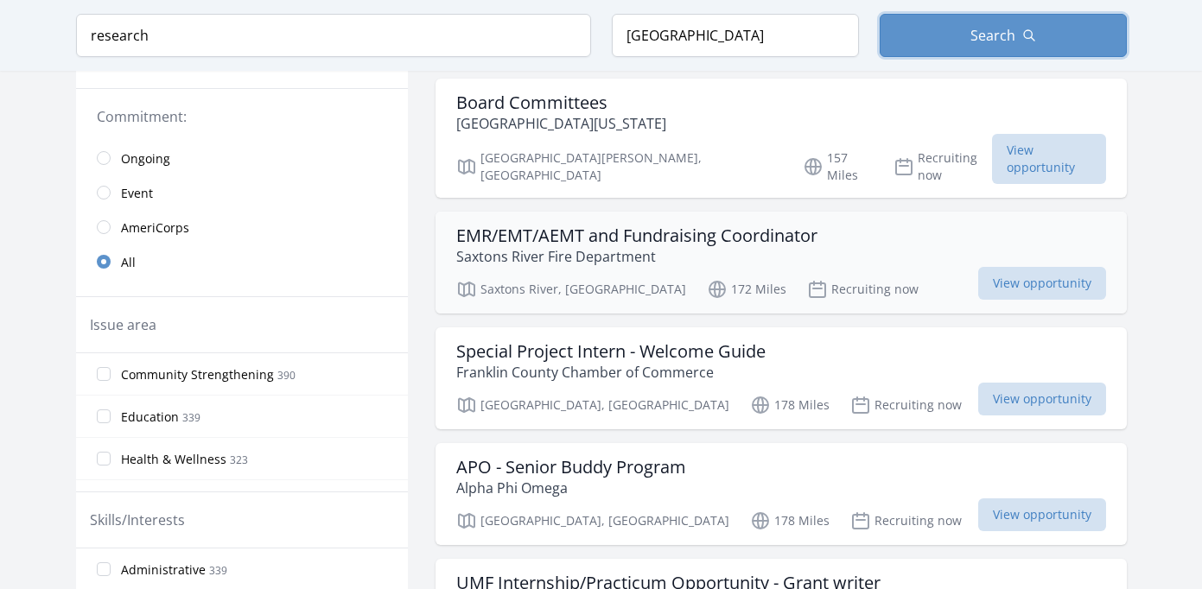
scroll to position [417, 0]
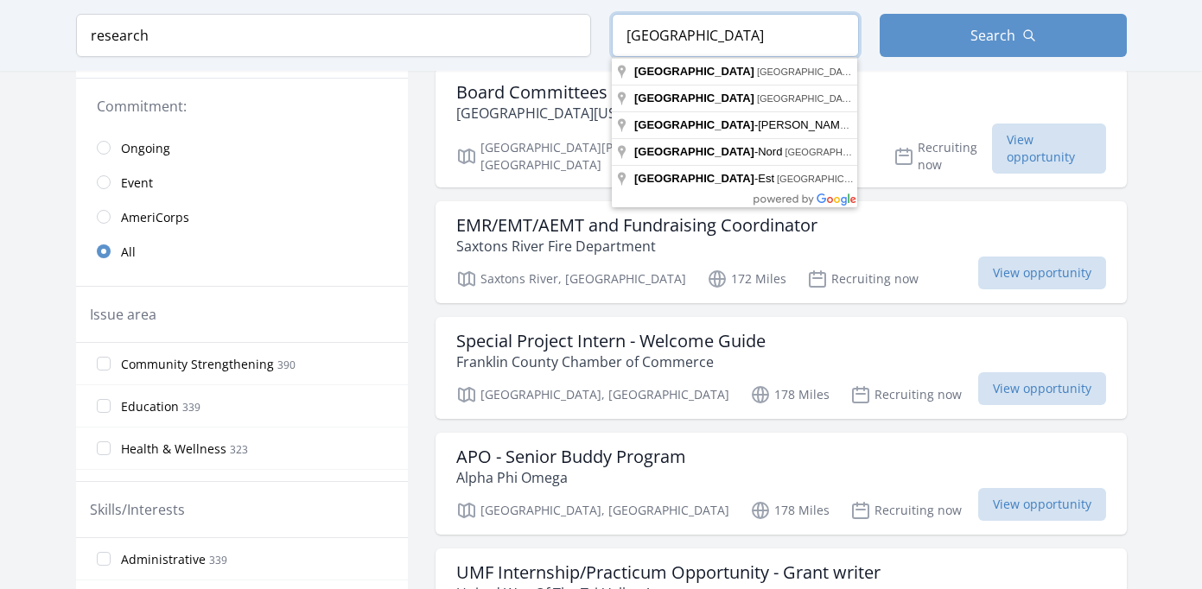
click at [729, 28] on input "Montreal" at bounding box center [735, 35] width 247 height 43
type input "Montreal, QC, Canada"
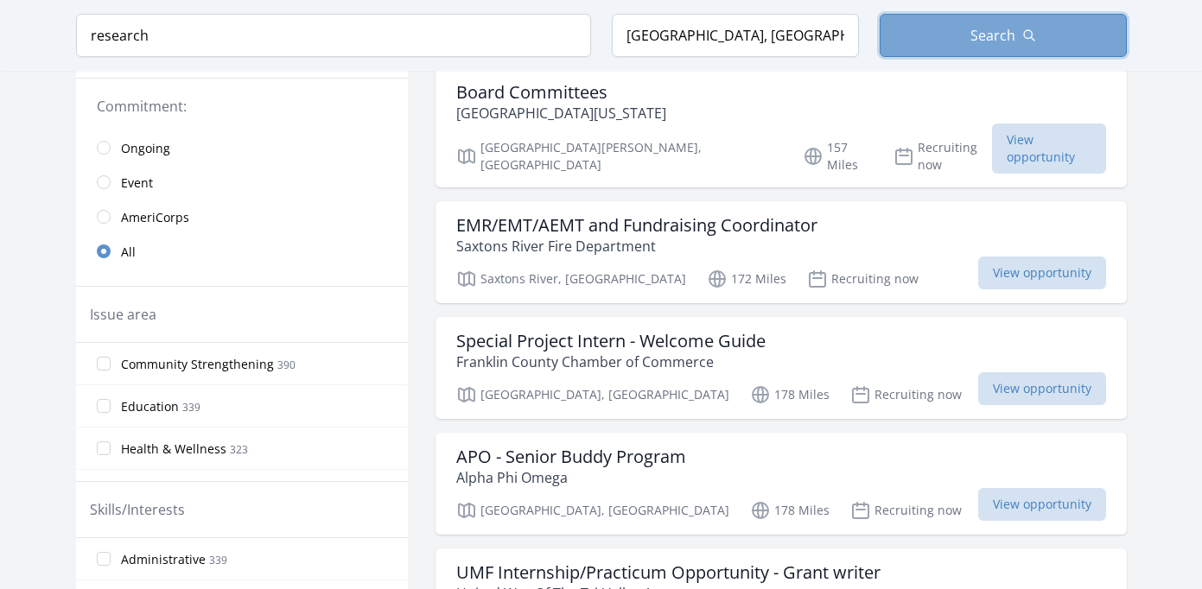
click at [1021, 25] on button "Search" at bounding box center [1003, 35] width 247 height 43
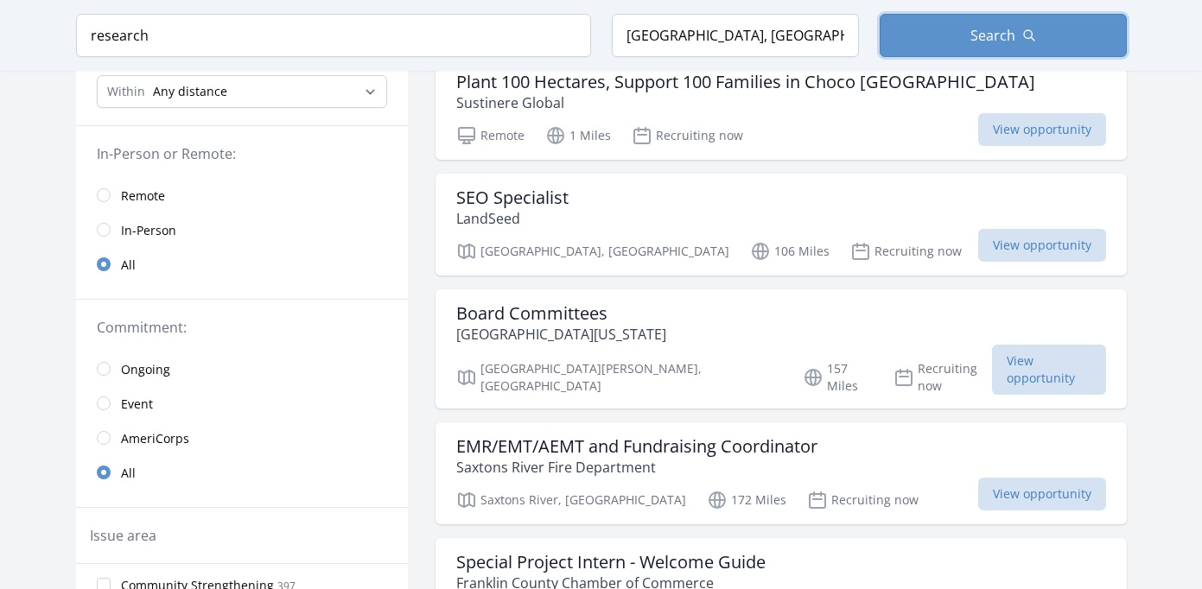
scroll to position [0, 0]
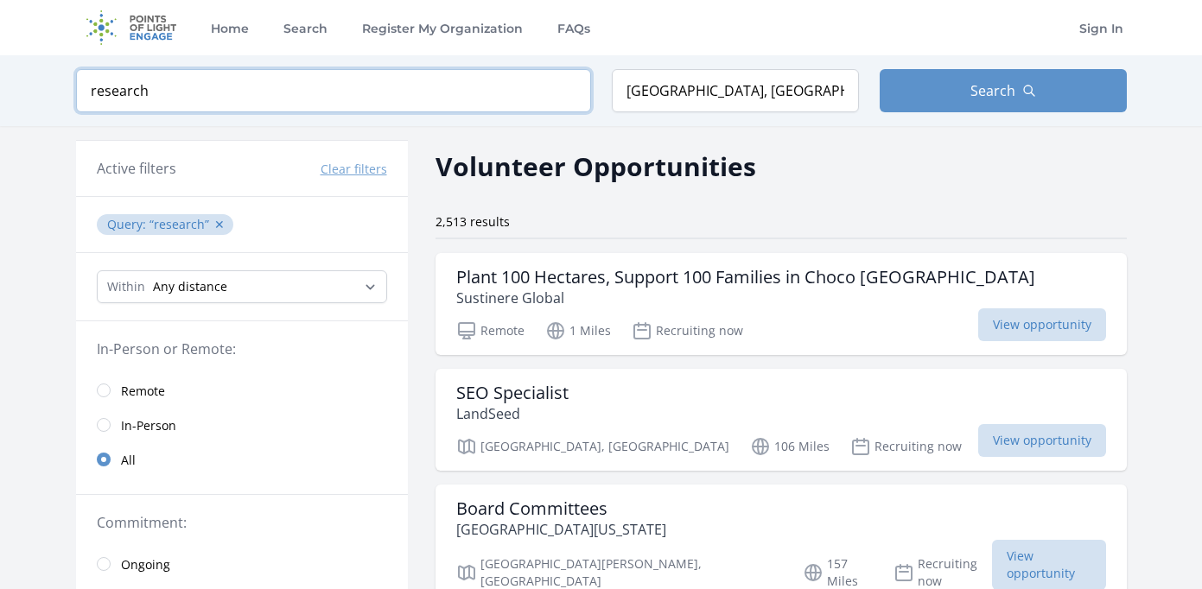
click at [215, 80] on input "research" at bounding box center [333, 90] width 515 height 43
click at [474, 87] on input "research" at bounding box center [333, 90] width 515 height 43
click at [216, 221] on button "✕" at bounding box center [219, 224] width 10 height 17
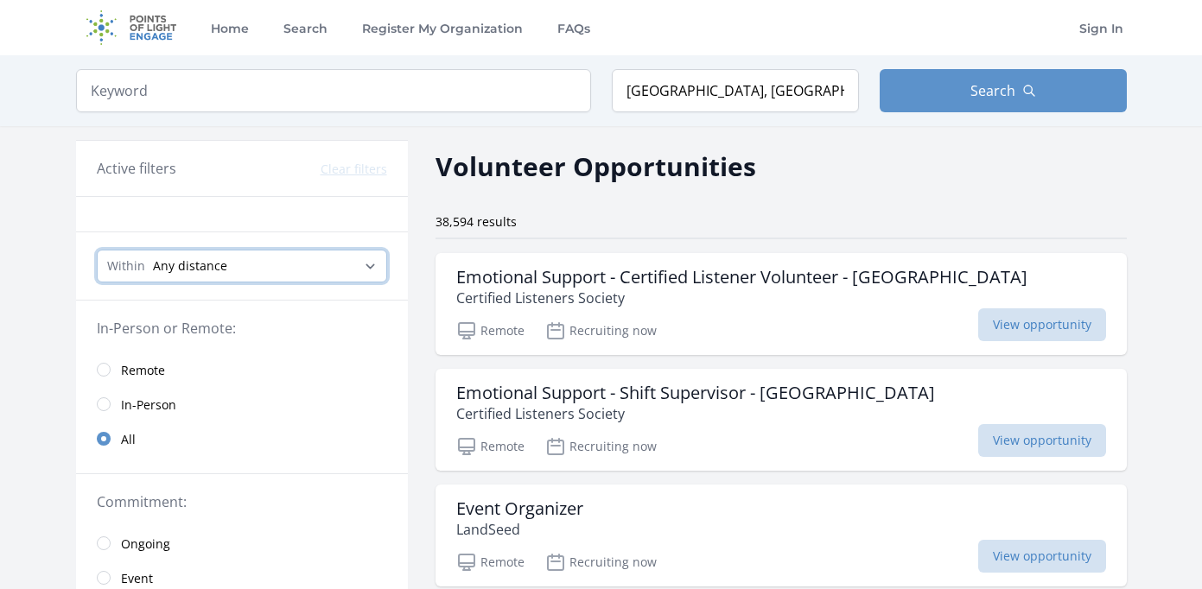
click at [192, 260] on select "Any distance , 5 Miles , 20 Miles , 50 Miles , 100 Miles" at bounding box center [242, 266] width 290 height 33
select select "80467"
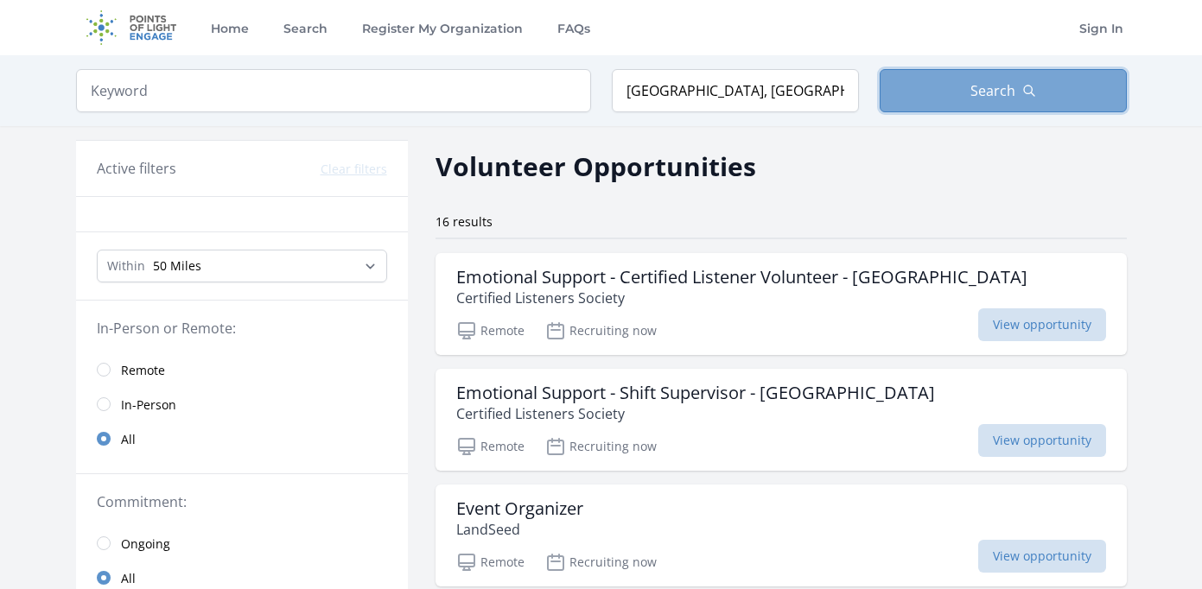
click at [981, 84] on span "Search" at bounding box center [992, 90] width 45 height 21
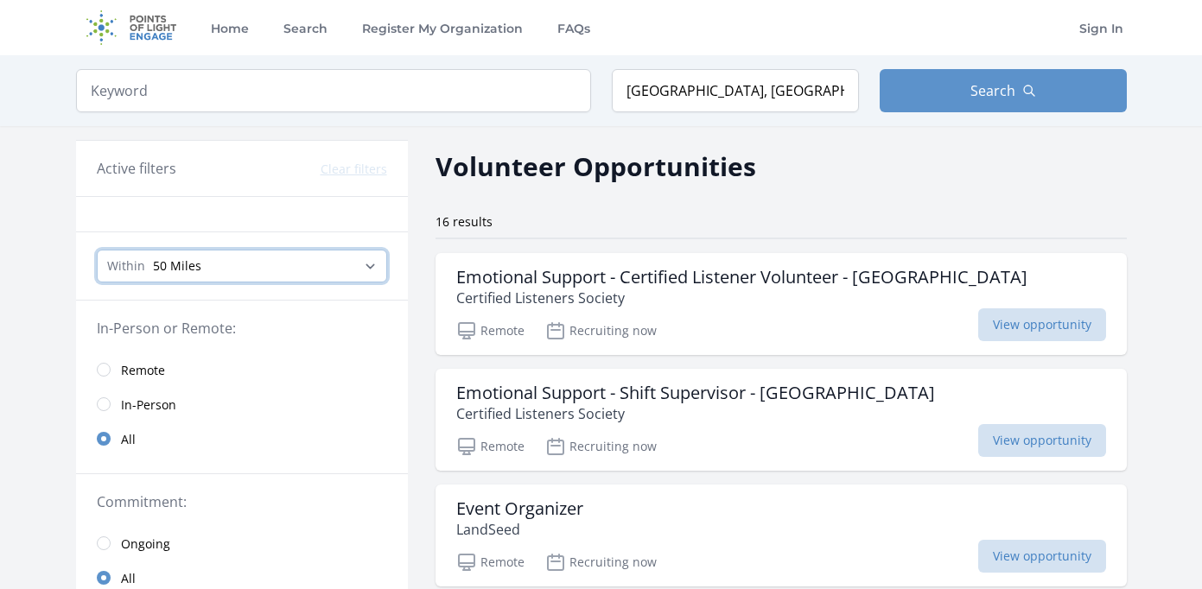
click at [163, 265] on select "Any distance , 5 Miles , 20 Miles , 50 Miles , 100 Miles" at bounding box center [242, 266] width 290 height 33
select select "all"
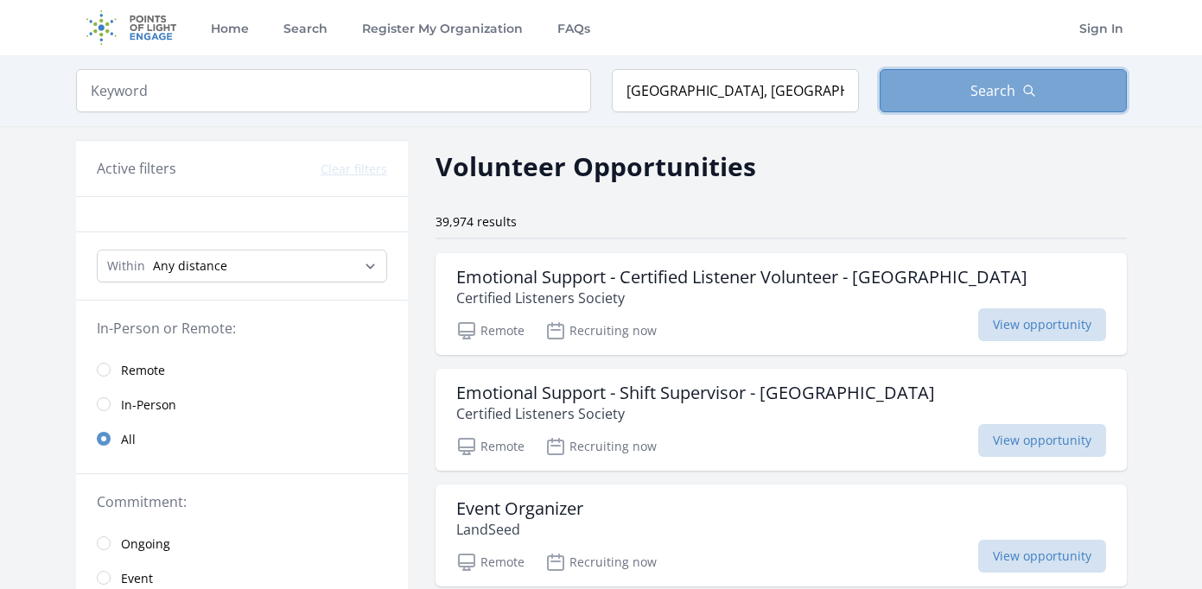
click at [943, 101] on button "Search" at bounding box center [1003, 90] width 247 height 43
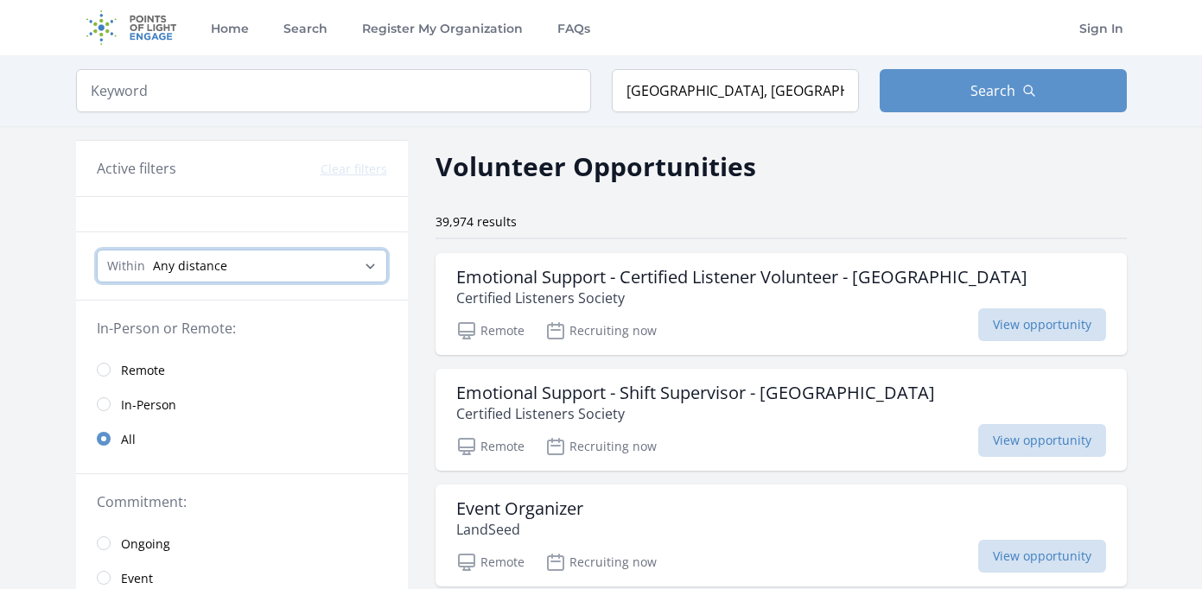
click at [214, 261] on select "Any distance , 5 Miles , 20 Miles , 50 Miles , 100 Miles" at bounding box center [242, 266] width 290 height 33
select select "160934"
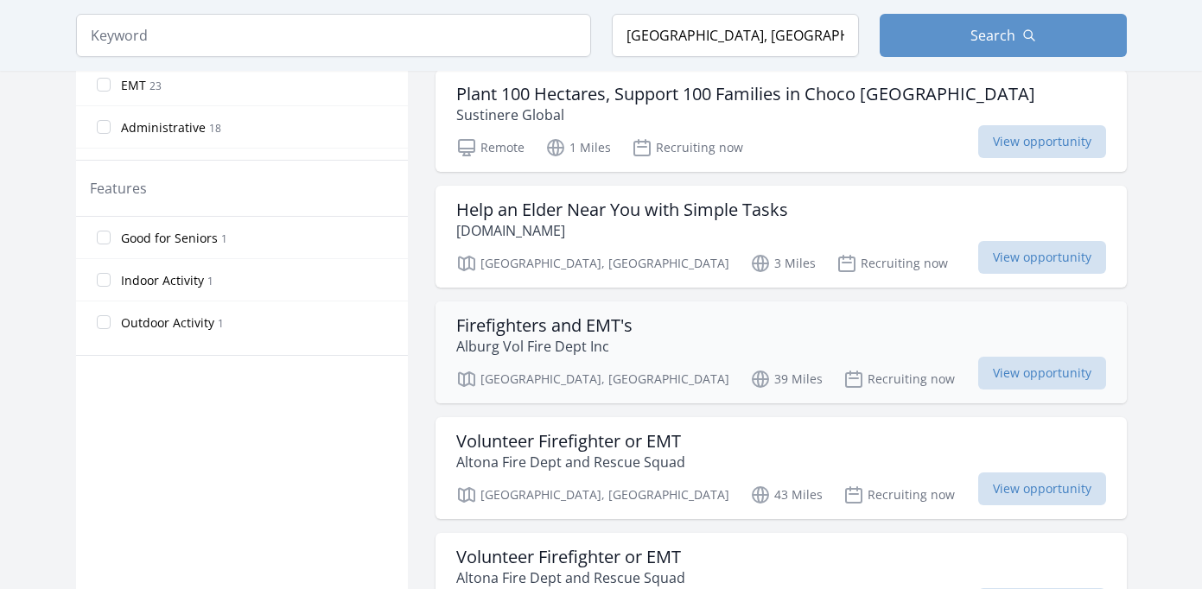
scroll to position [859, 0]
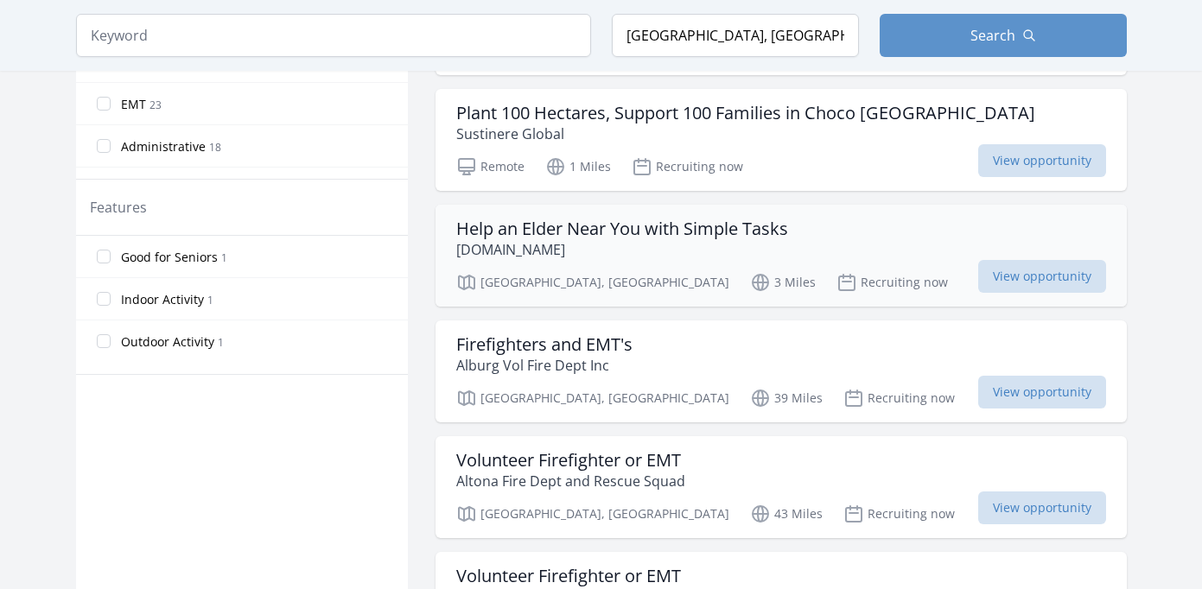
click at [479, 281] on p "[GEOGRAPHIC_DATA], [GEOGRAPHIC_DATA]" at bounding box center [592, 282] width 273 height 21
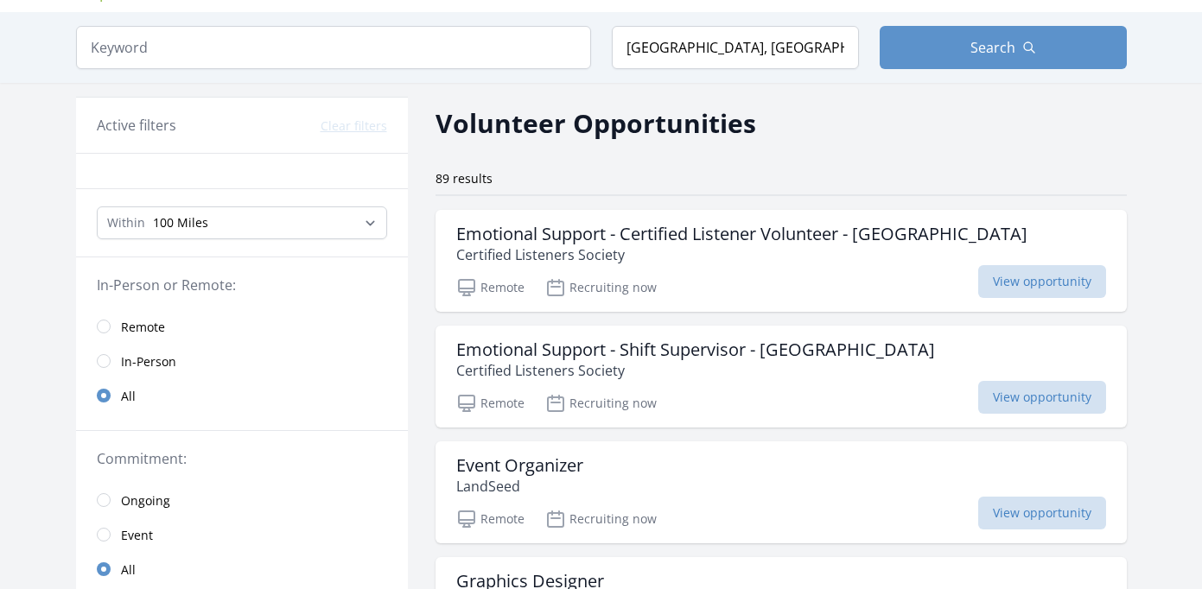
scroll to position [14, 0]
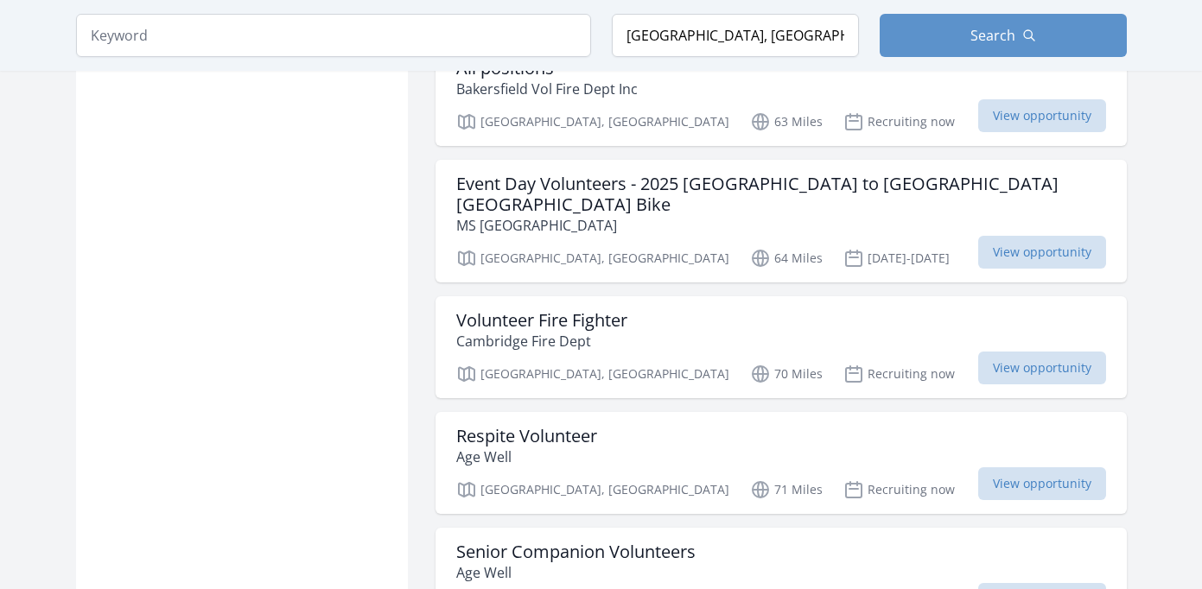
scroll to position [4280, 0]
drag, startPoint x: 800, startPoint y: 32, endPoint x: 375, endPoint y: 10, distance: 425.8
click at [375, 10] on div "Keyword Location Montreal, QC, Canada Search" at bounding box center [601, 35] width 1106 height 71
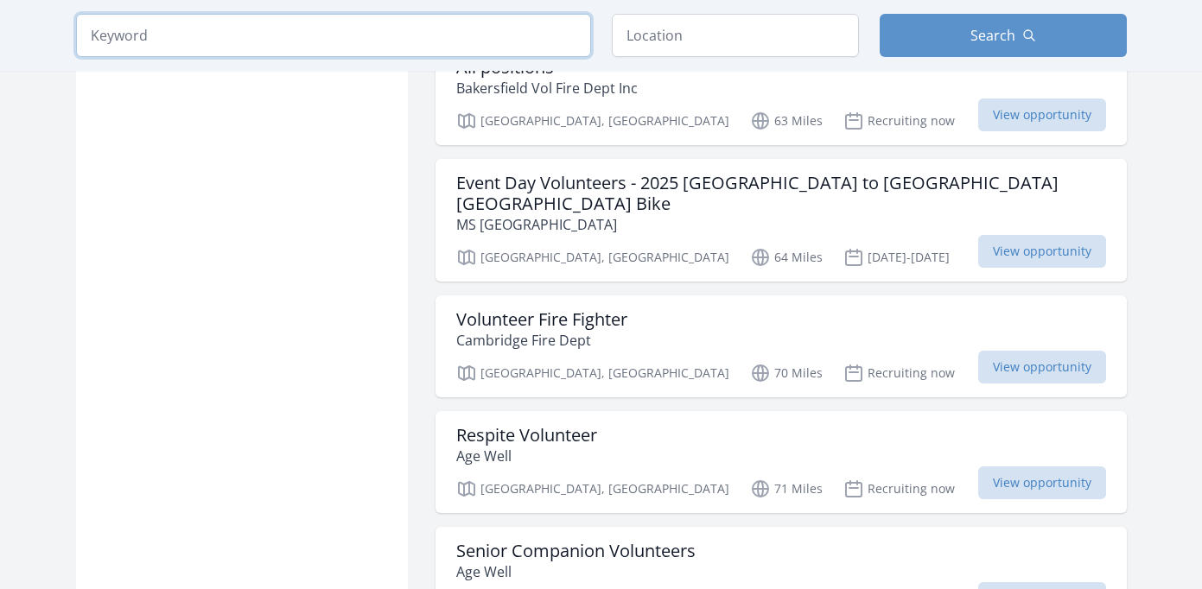
click at [279, 35] on input "search" at bounding box center [333, 35] width 515 height 43
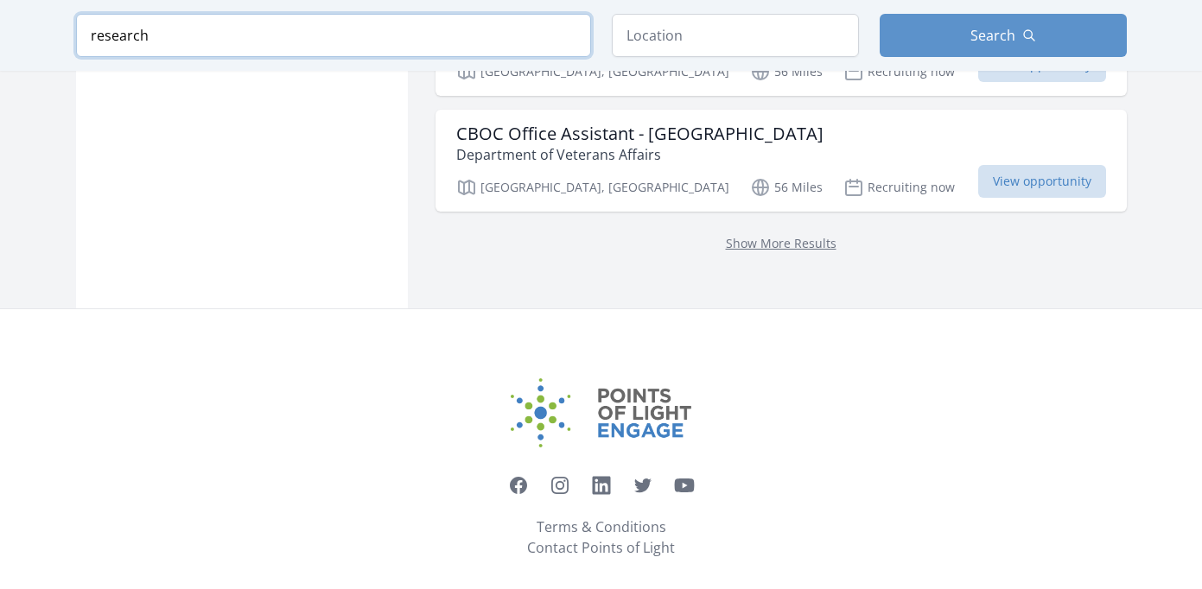
type input "research"
click button "submit" at bounding box center [0, 0] width 0 height 0
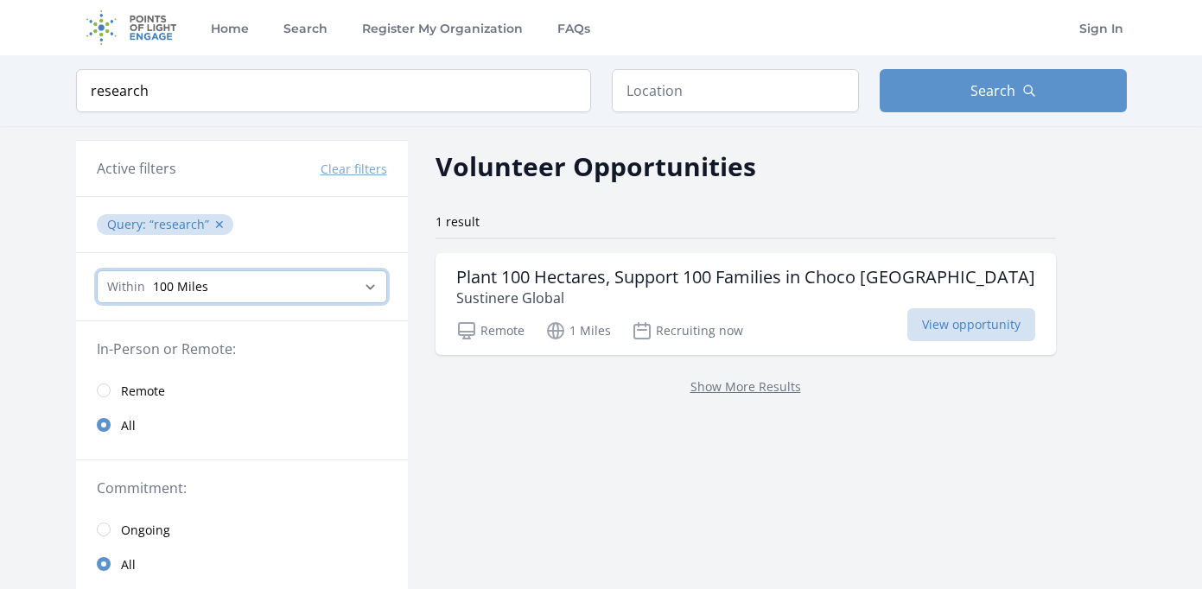
click at [175, 291] on select "Any distance , 5 Miles , 20 Miles , 50 Miles , 100 Miles" at bounding box center [242, 286] width 290 height 33
select select "all"
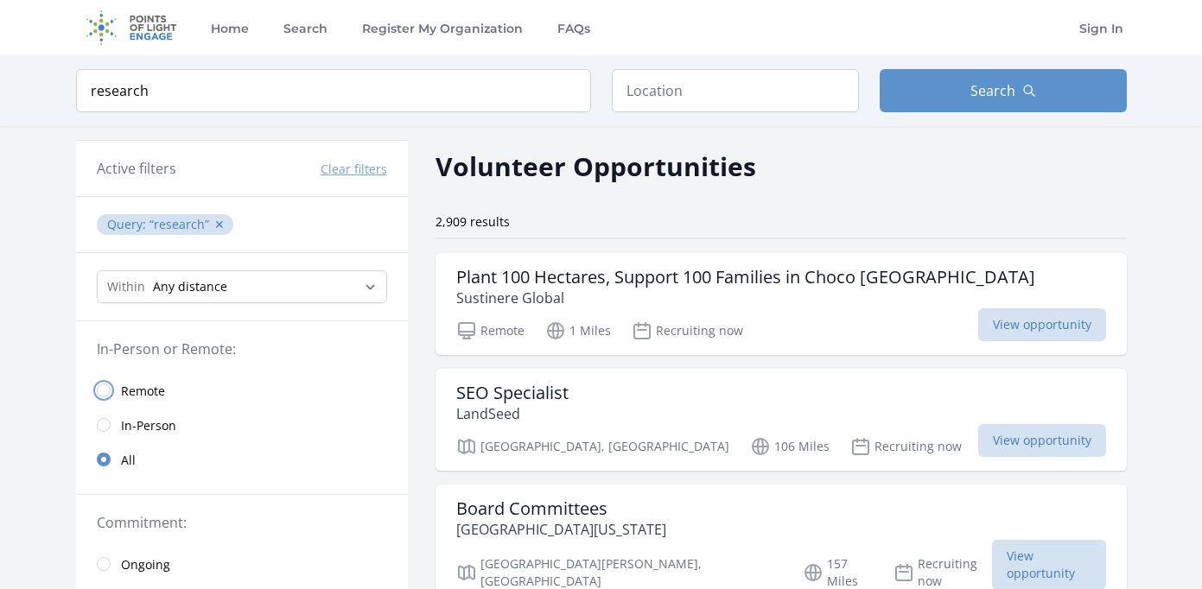
click at [98, 393] on input "radio" at bounding box center [104, 391] width 14 height 14
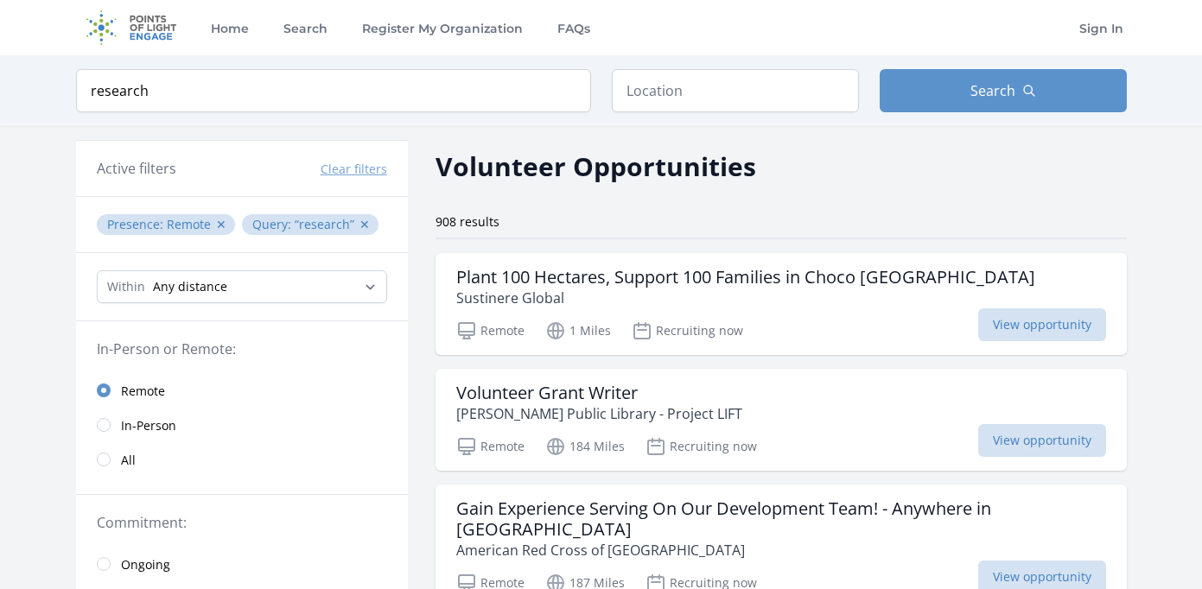
click at [363, 224] on span "research ✕" at bounding box center [335, 224] width 80 height 16
click at [360, 226] on button "✕" at bounding box center [365, 224] width 10 height 17
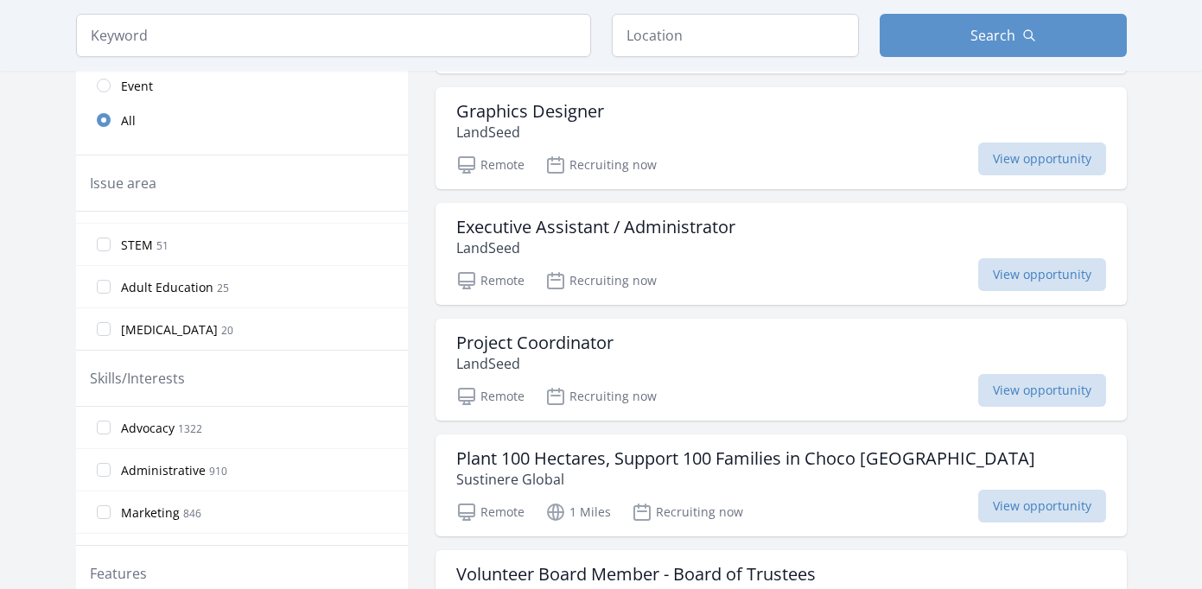
scroll to position [550, 0]
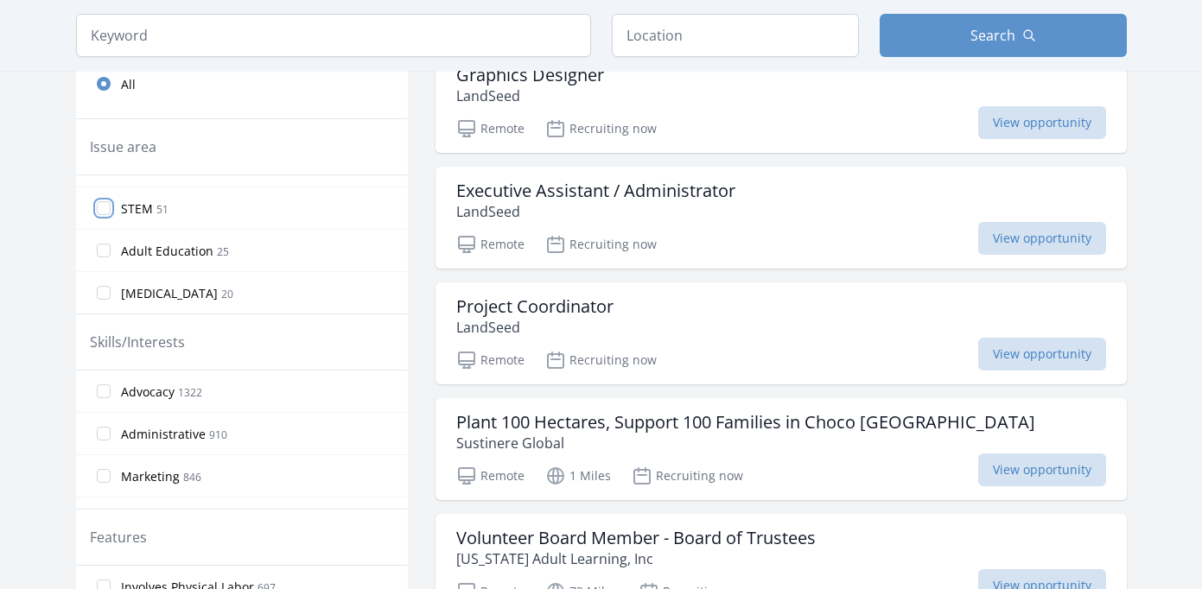
click at [106, 205] on input "STEM 51" at bounding box center [104, 208] width 14 height 14
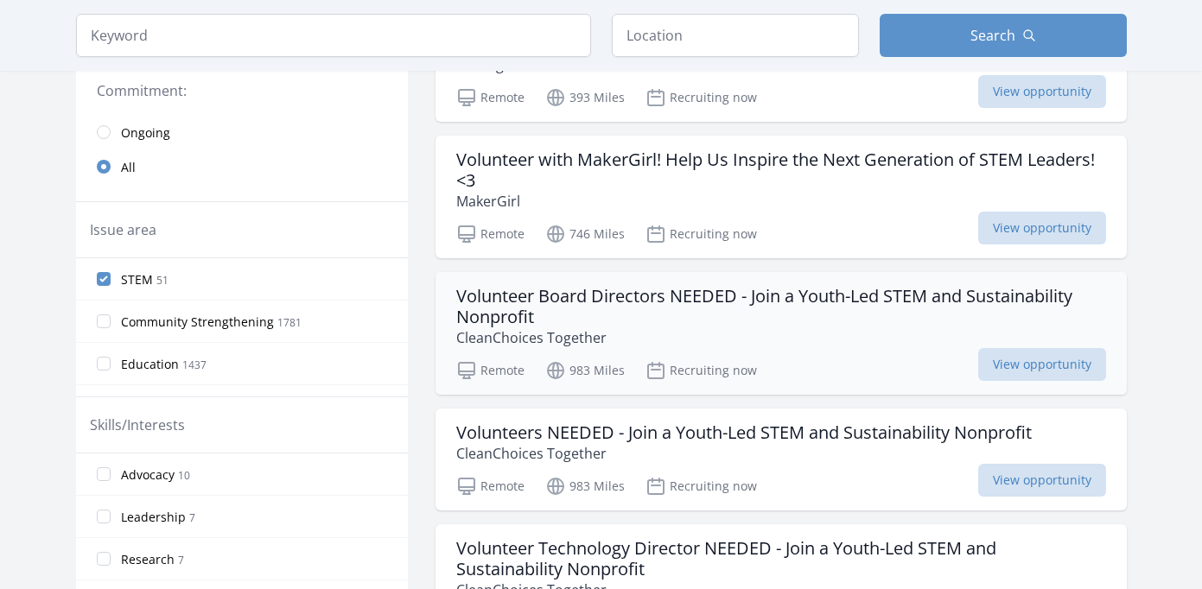
scroll to position [0, 0]
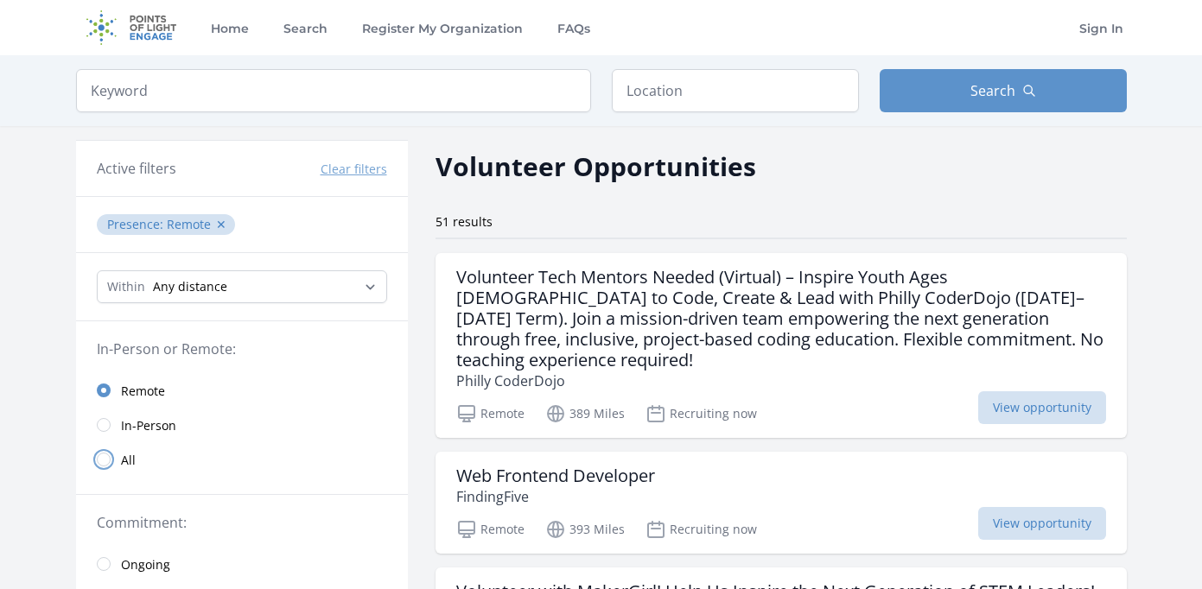
click at [103, 455] on input "radio" at bounding box center [104, 460] width 14 height 14
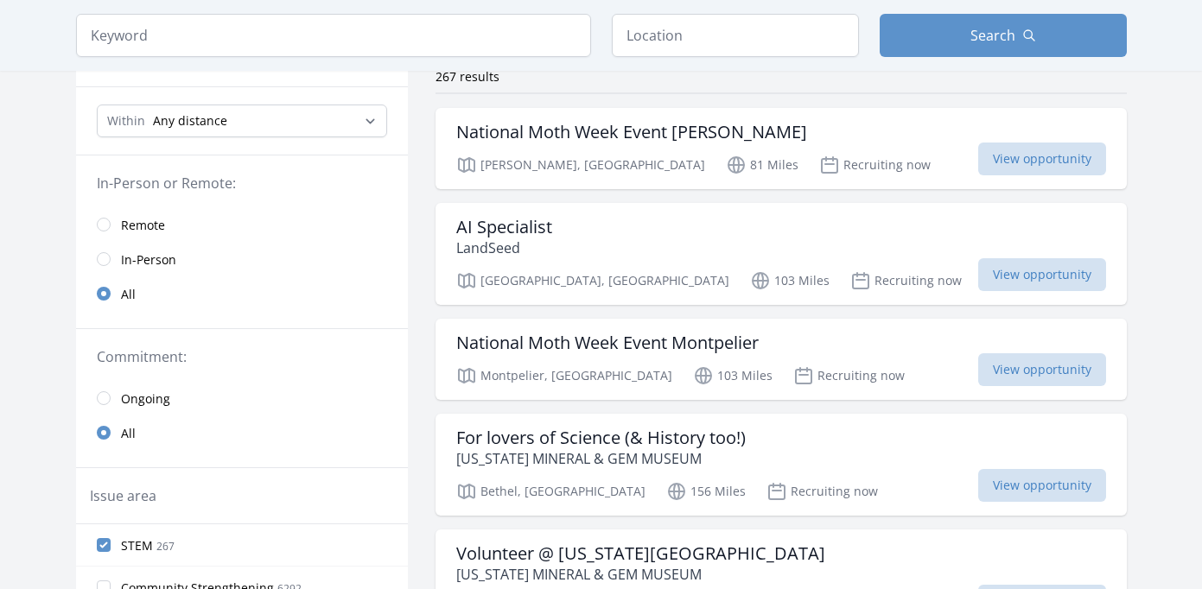
scroll to position [83, 0]
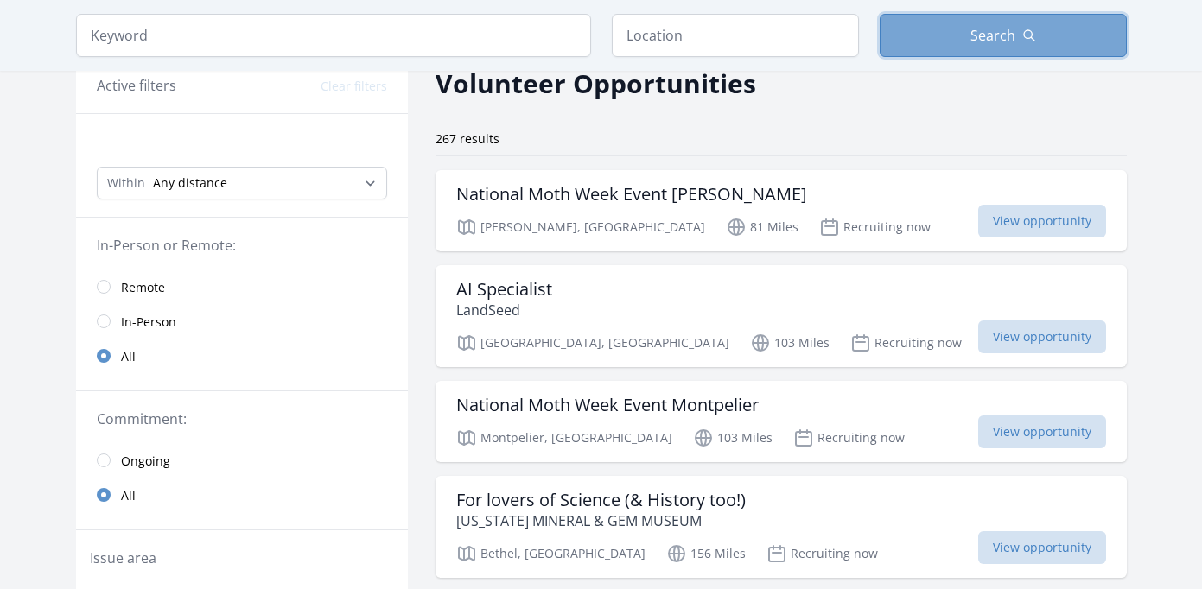
click at [930, 50] on button "Search" at bounding box center [1003, 35] width 247 height 43
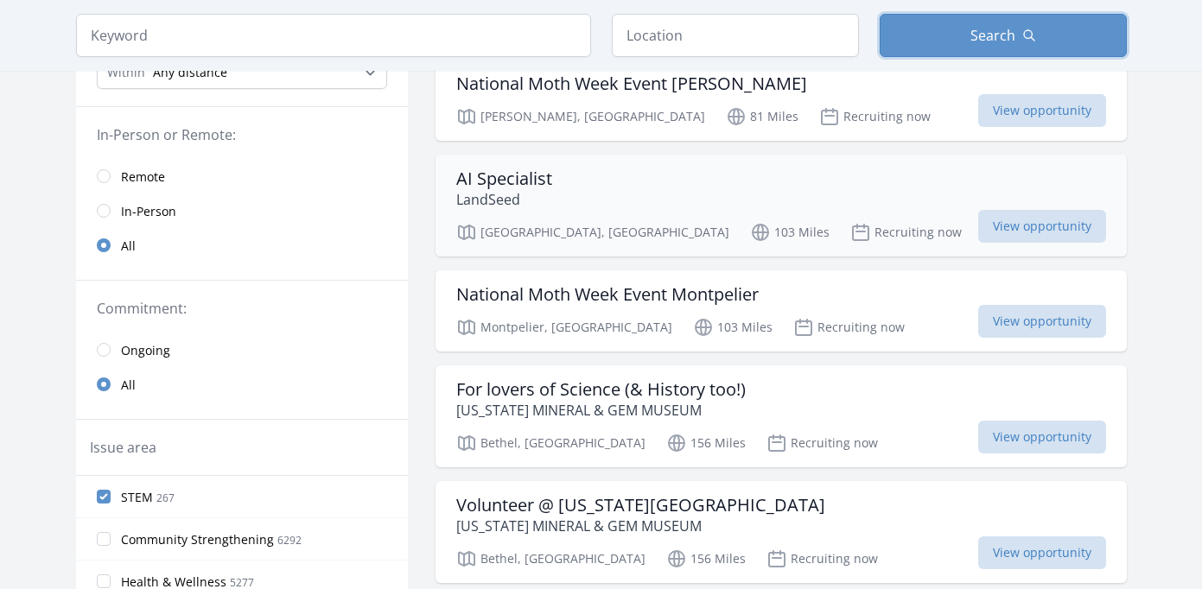
scroll to position [309, 0]
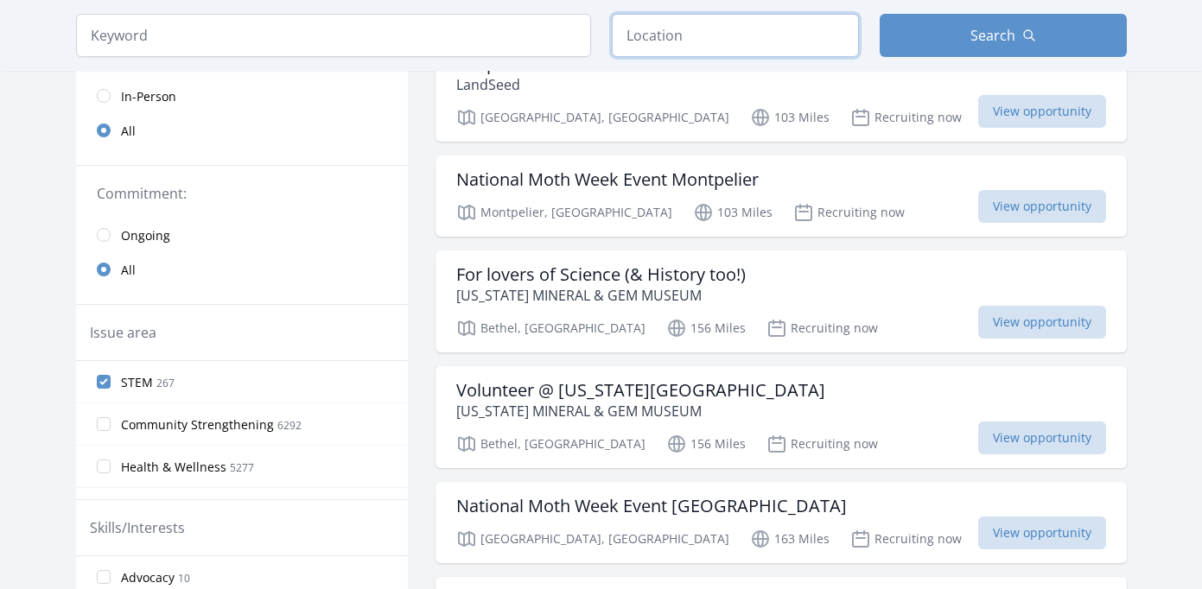
click at [665, 32] on input "text" at bounding box center [735, 35] width 247 height 43
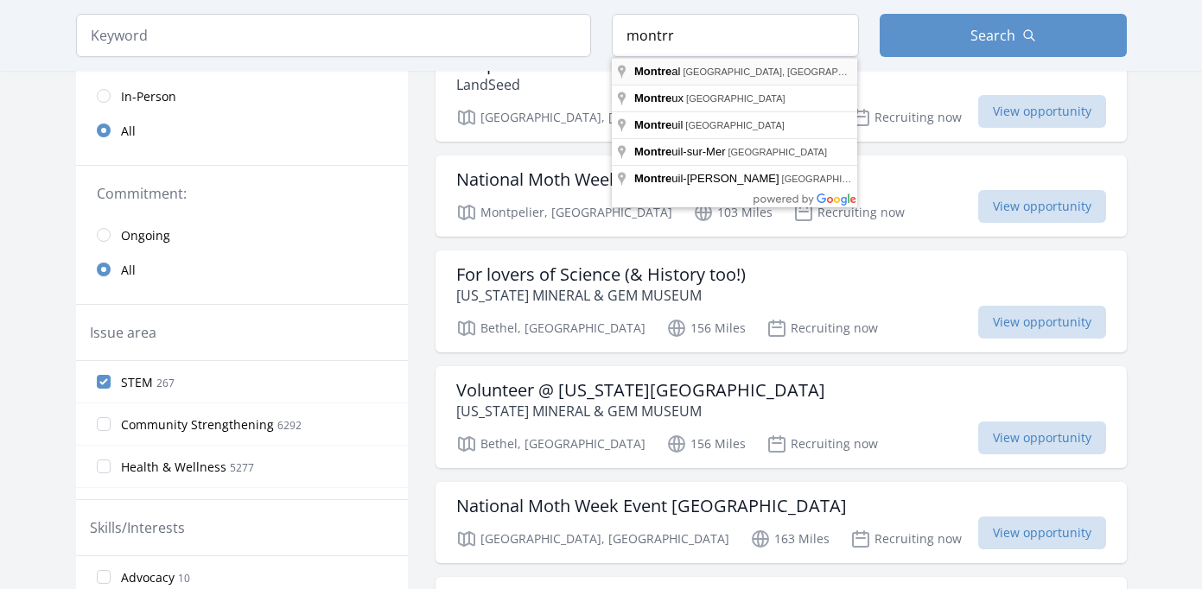
type input "Montreal, QC, Canada"
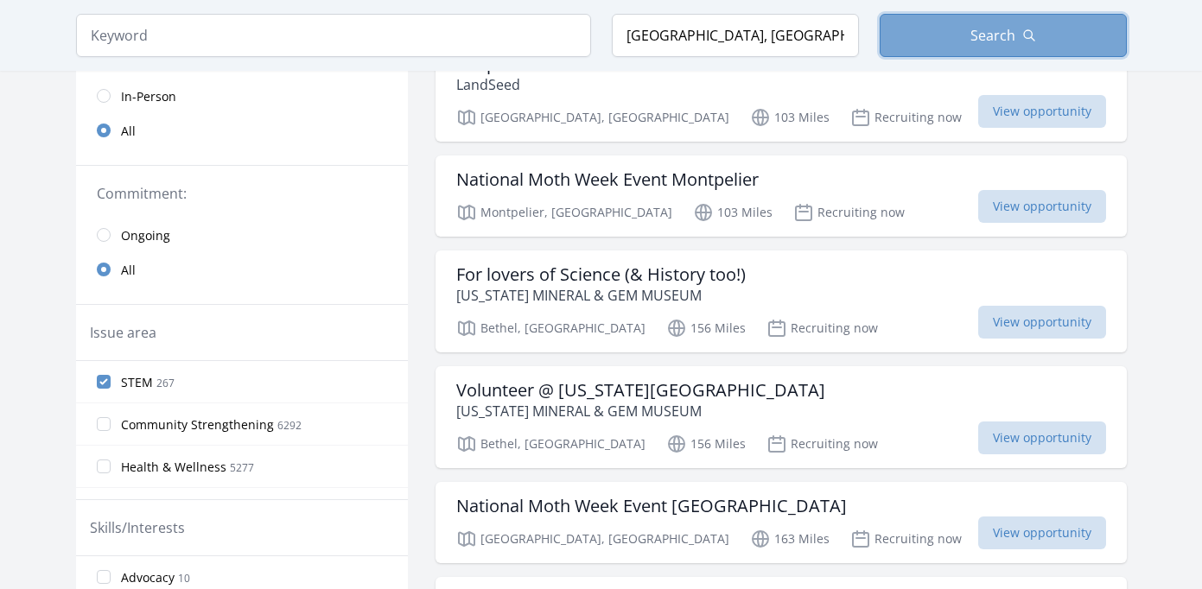
click at [948, 26] on button "Search" at bounding box center [1003, 35] width 247 height 43
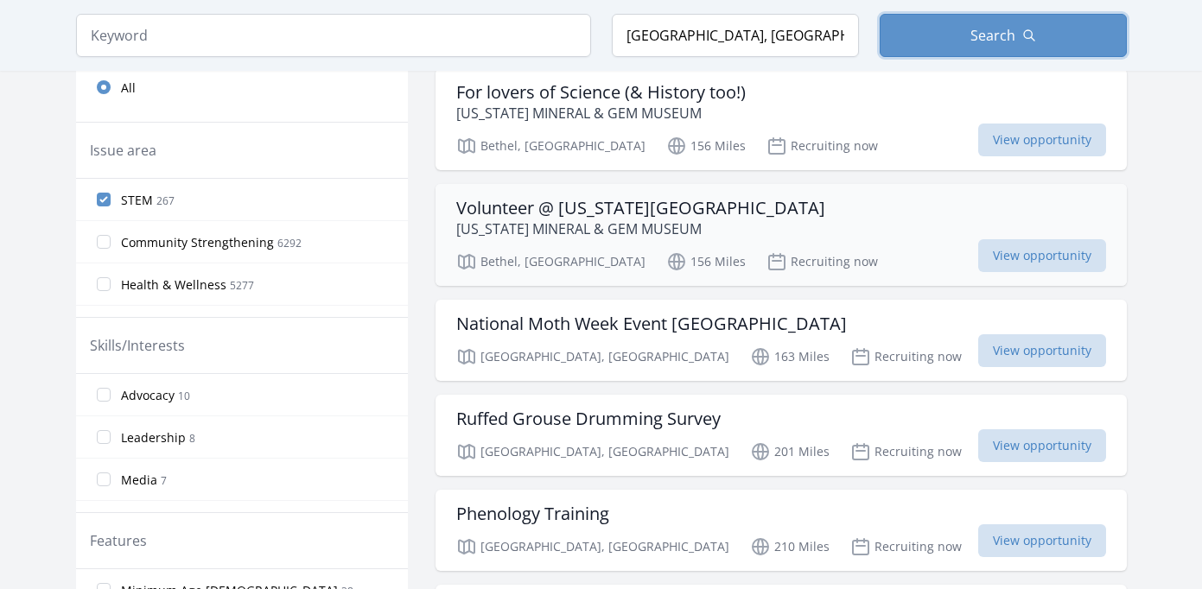
scroll to position [493, 0]
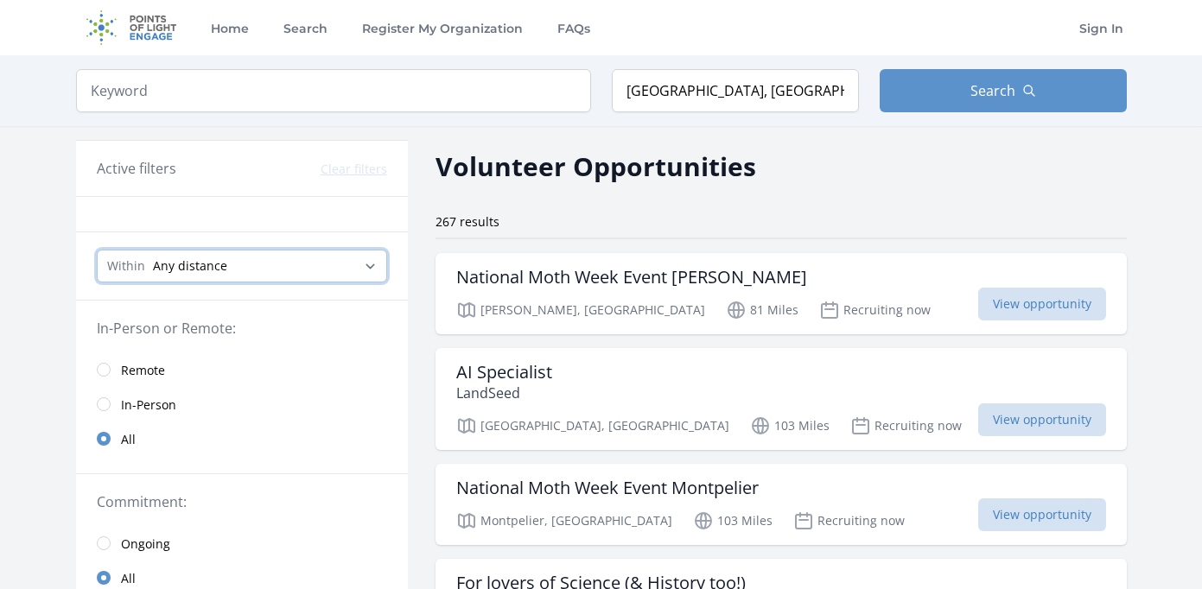
click at [237, 250] on select "Any distance , 5 Miles , 20 Miles , 50 Miles , 100 Miles" at bounding box center [242, 266] width 290 height 33
select select "160934"
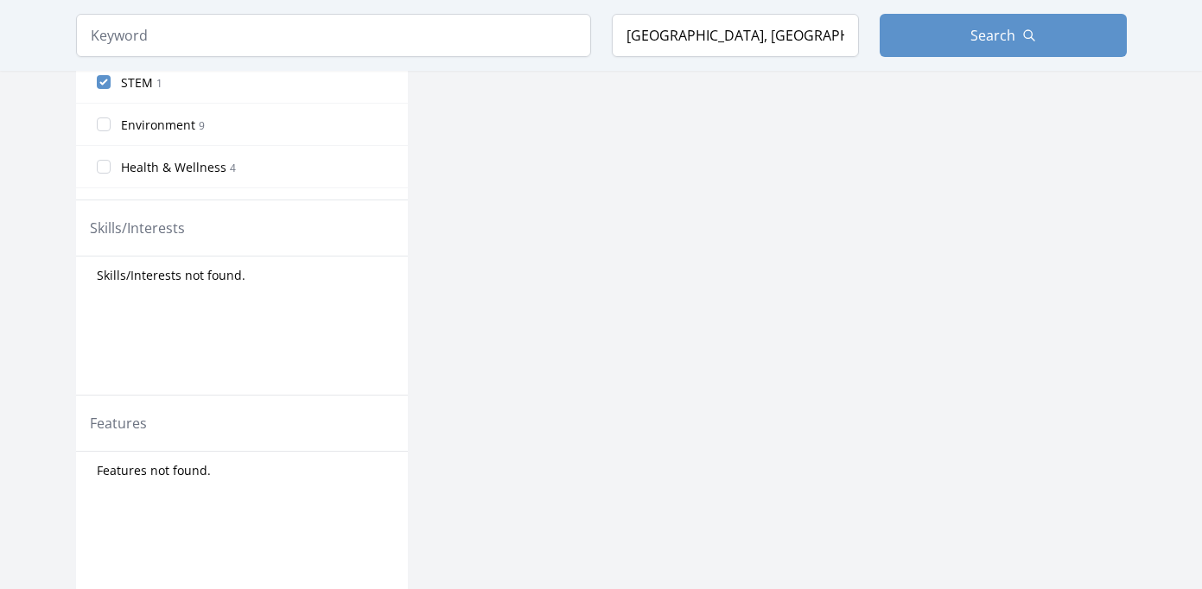
scroll to position [577, 0]
click at [102, 72] on input "STEM 1" at bounding box center [104, 79] width 14 height 14
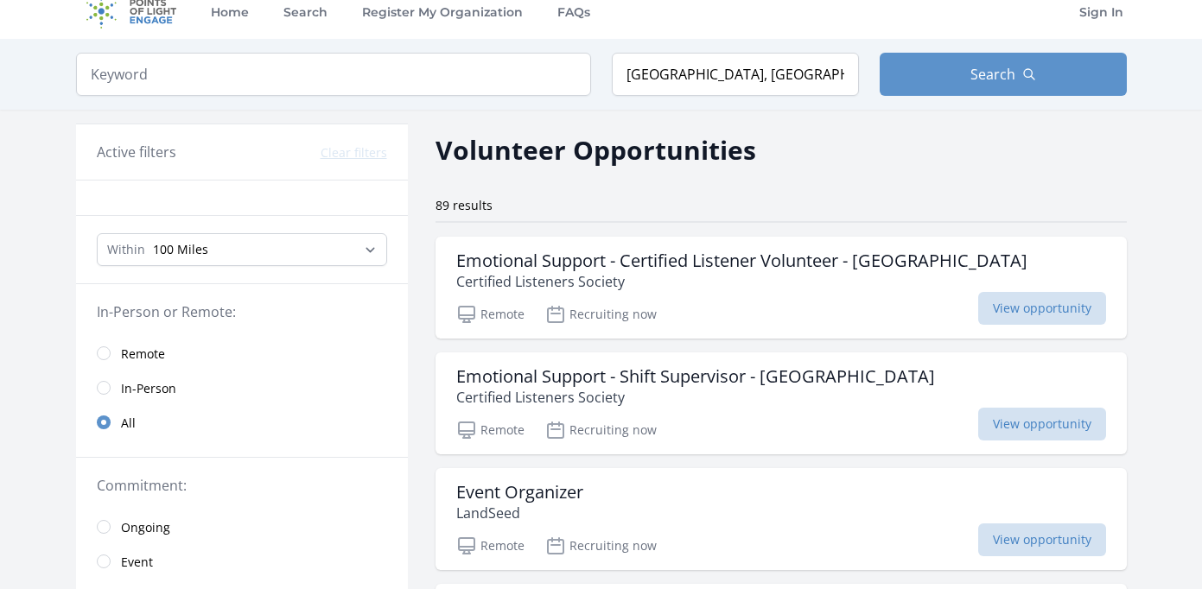
scroll to position [7, 0]
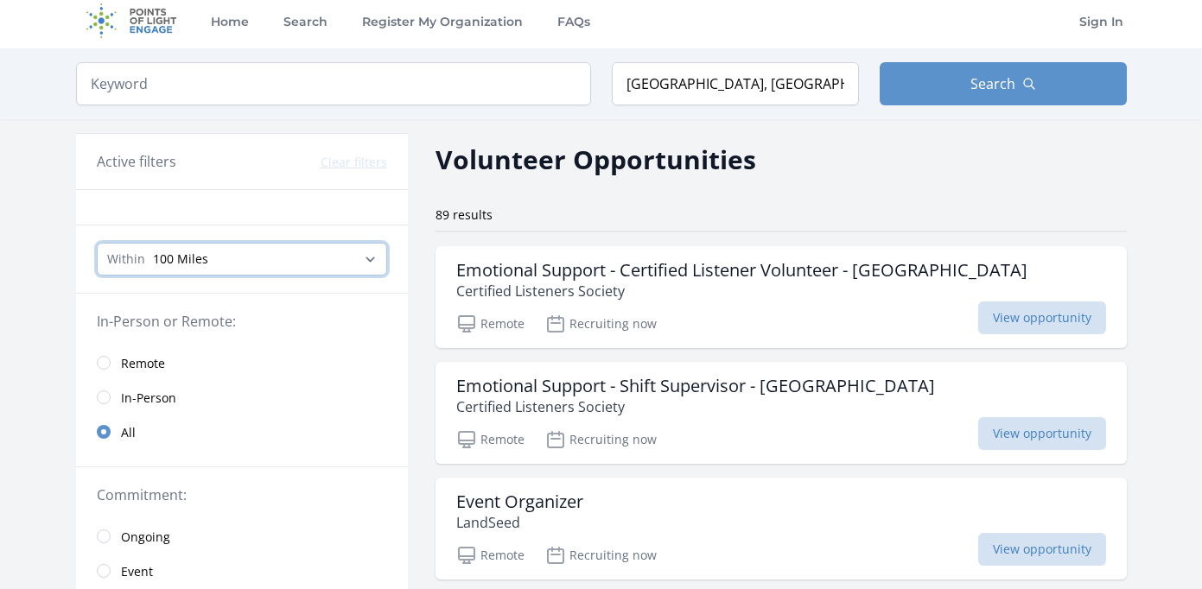
click at [131, 257] on select "Any distance , 5 Miles , 20 Miles , 50 Miles , 100 Miles" at bounding box center [242, 259] width 290 height 33
select select "all"
click at [101, 361] on input "radio" at bounding box center [104, 363] width 14 height 14
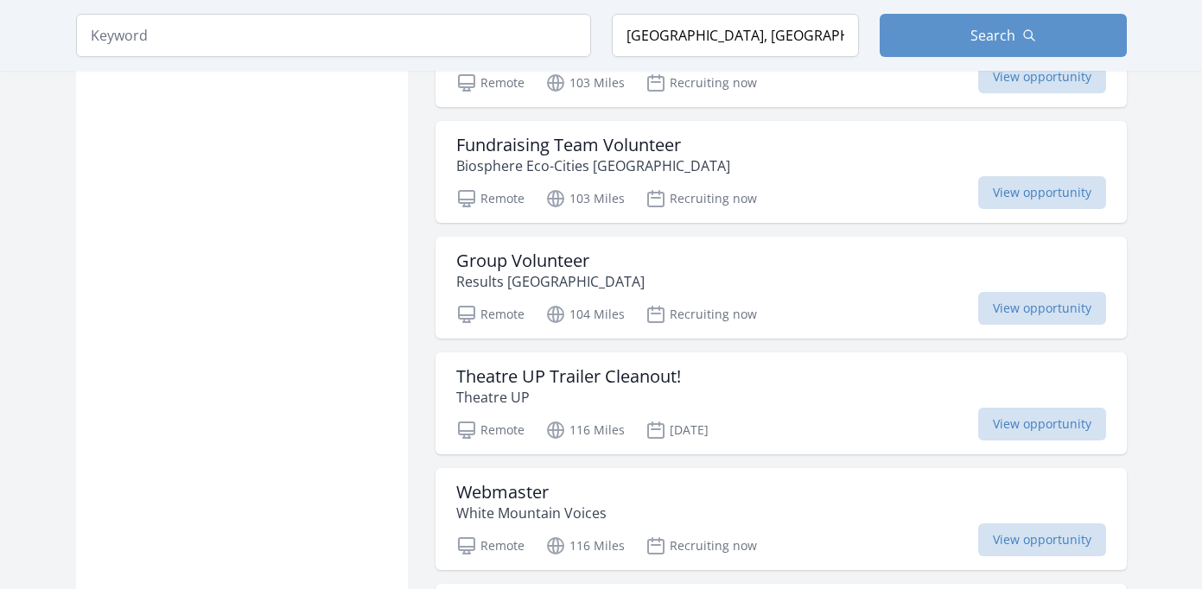
scroll to position [1409, 0]
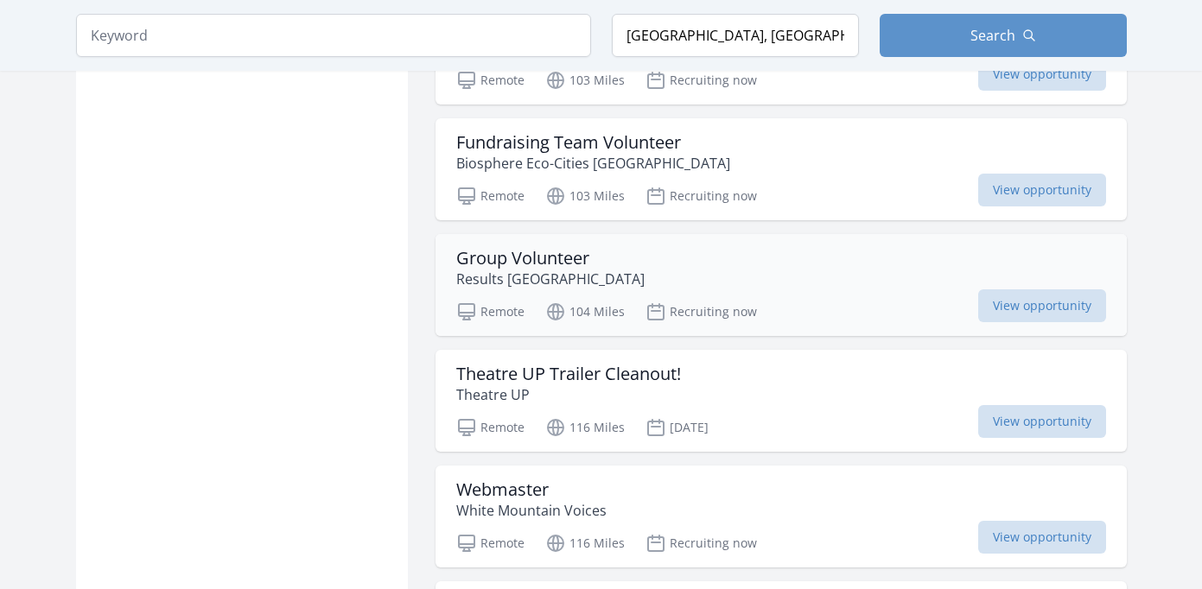
click at [585, 261] on h3 "Group Volunteer" at bounding box center [550, 258] width 188 height 21
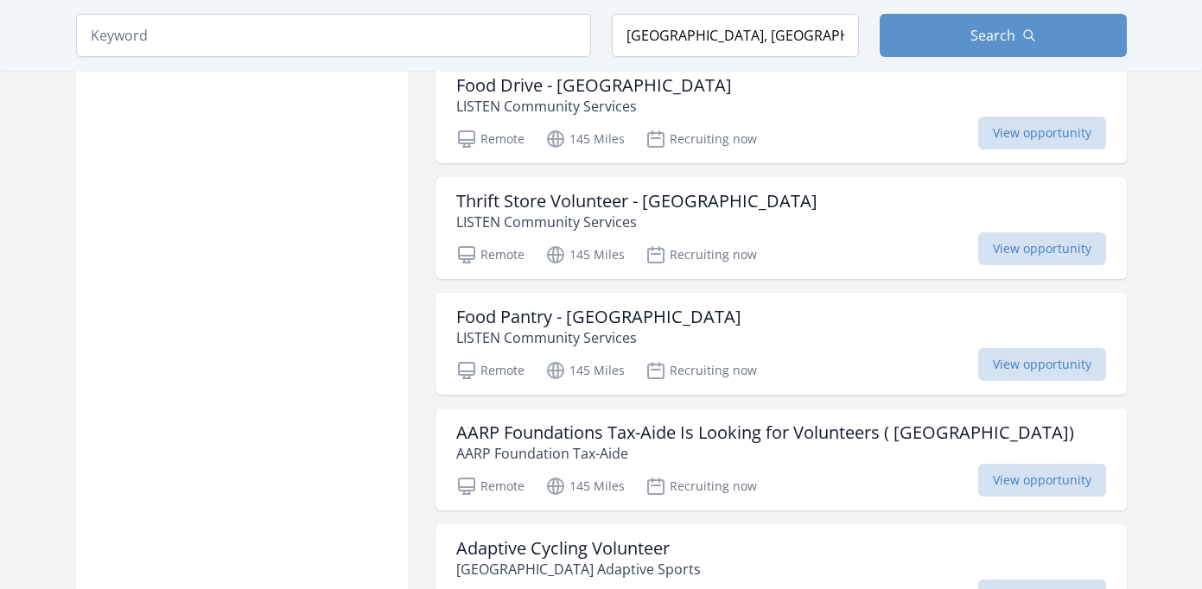
scroll to position [2415, 0]
click at [661, 216] on p "LISTEN Community Services" at bounding box center [636, 220] width 361 height 21
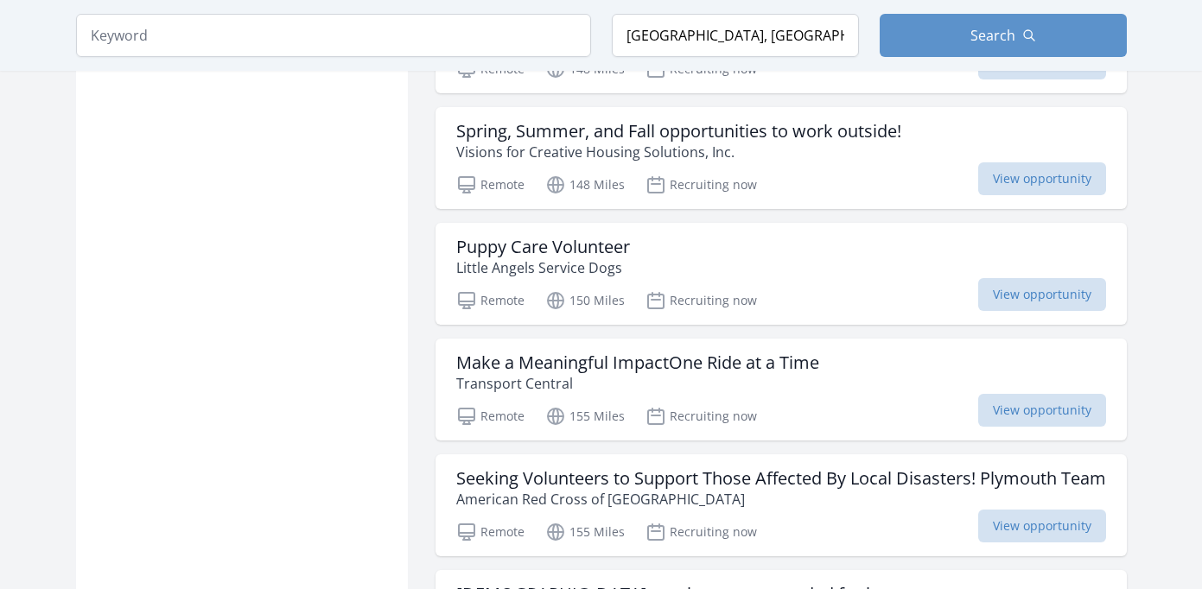
scroll to position [2948, 0]
click at [550, 255] on h3 "Puppy Care Volunteer" at bounding box center [543, 245] width 174 height 21
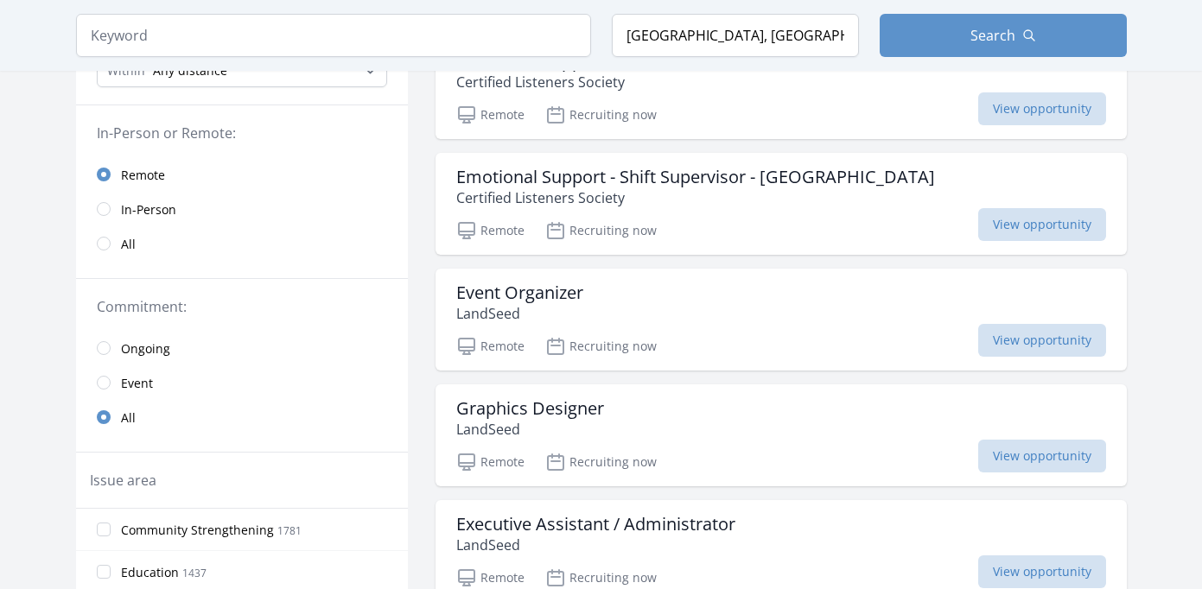
scroll to position [0, 0]
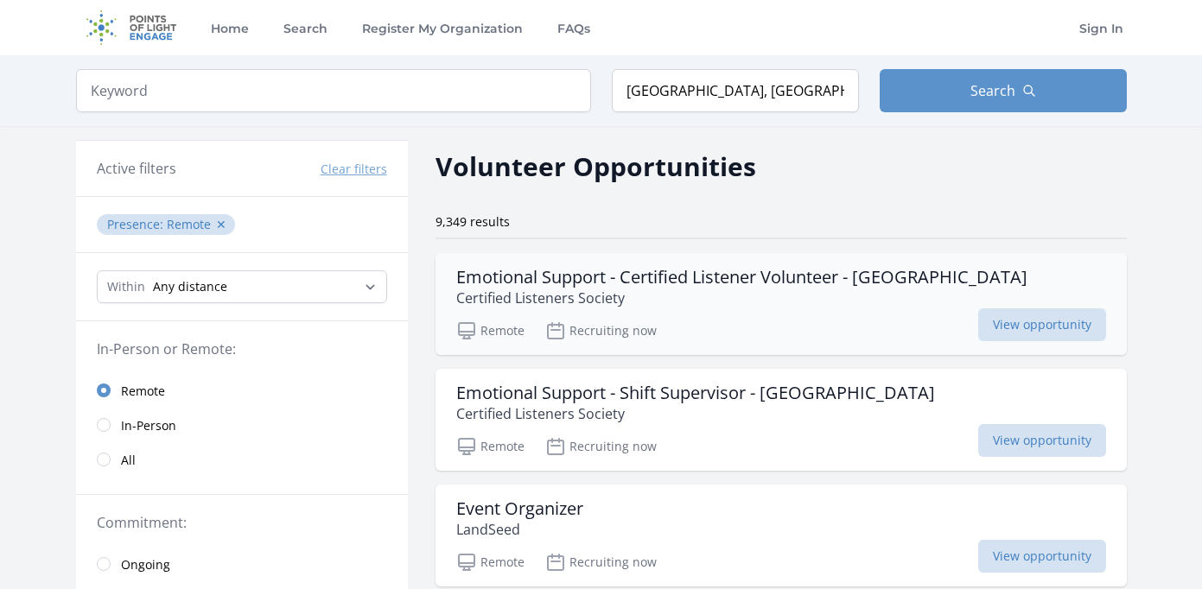
click at [641, 283] on h3 "Emotional Support - Certified Listener Volunteer - [GEOGRAPHIC_DATA]" at bounding box center [741, 277] width 571 height 21
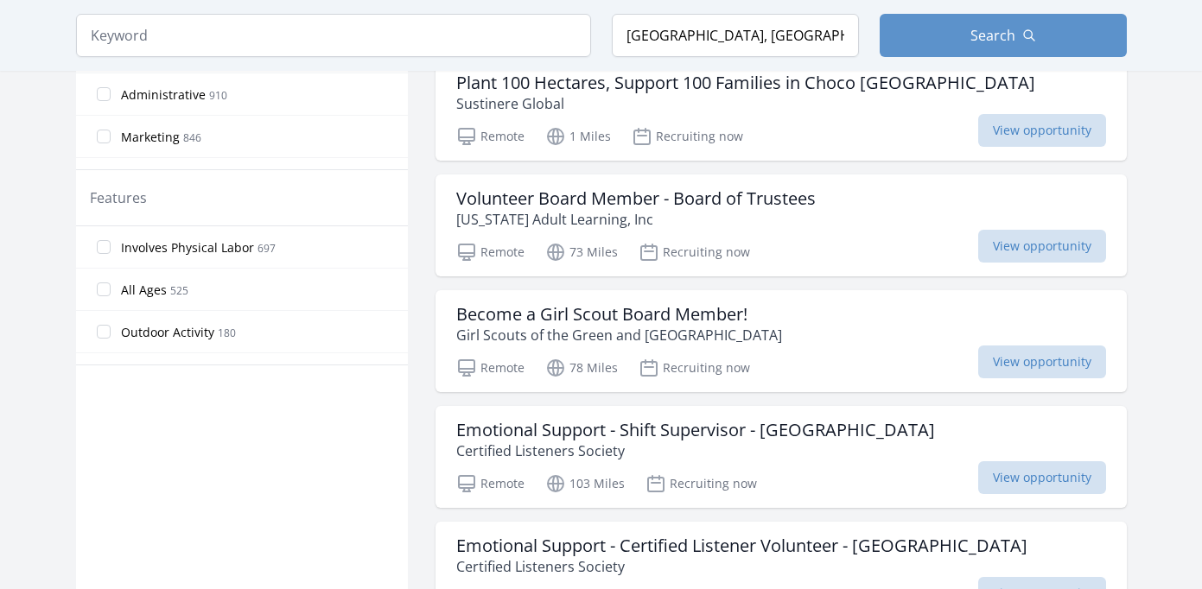
scroll to position [907, 0]
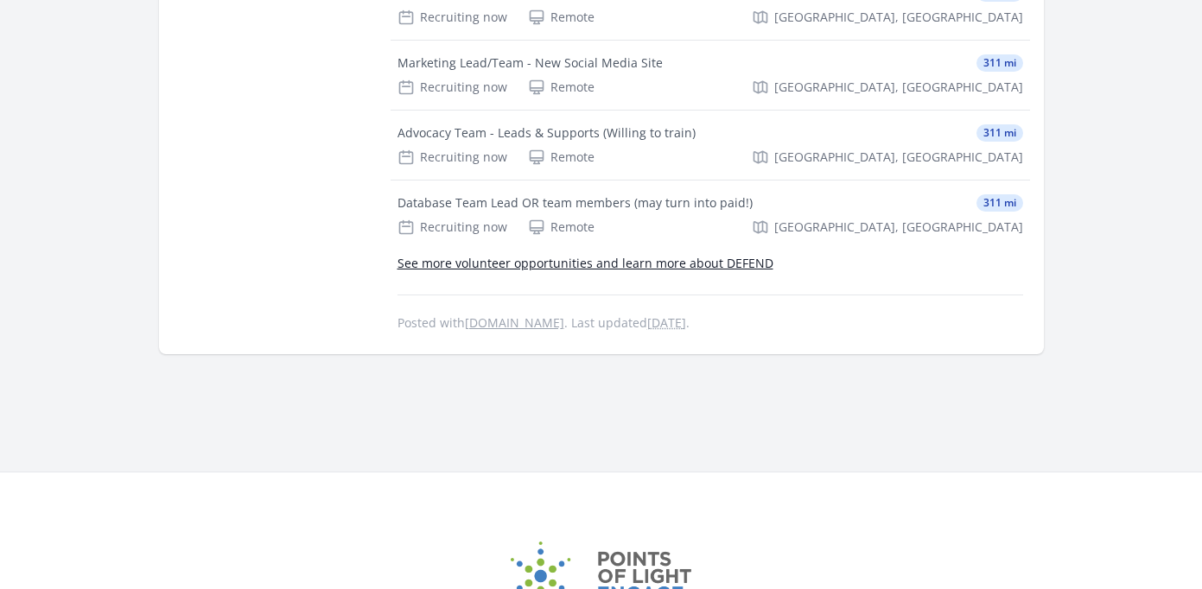
scroll to position [2064, 0]
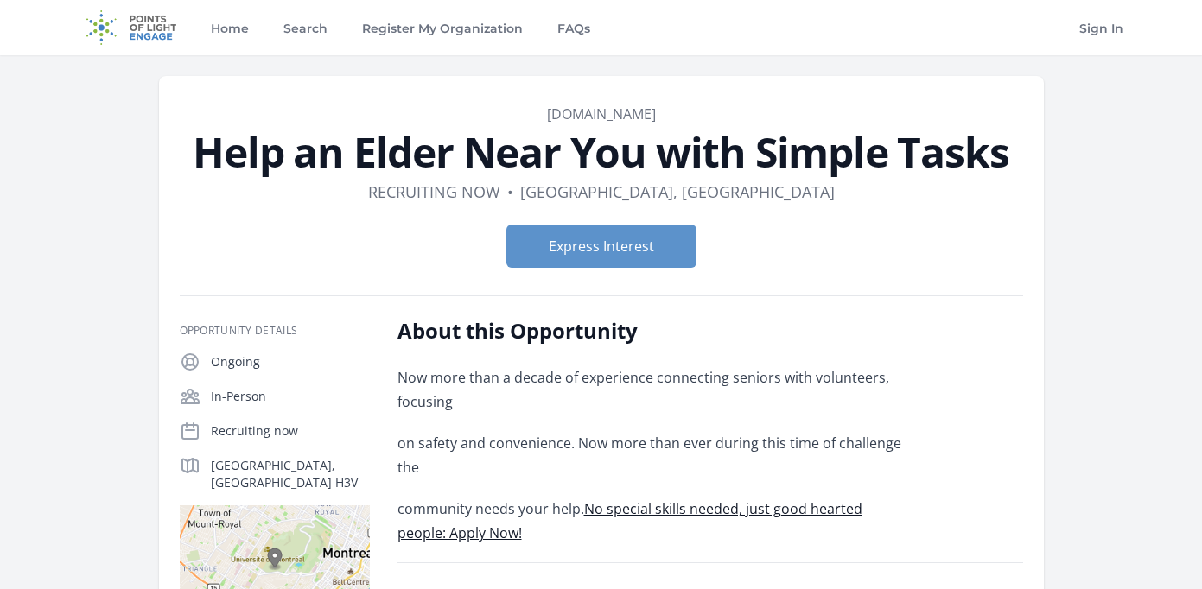
scroll to position [187, 0]
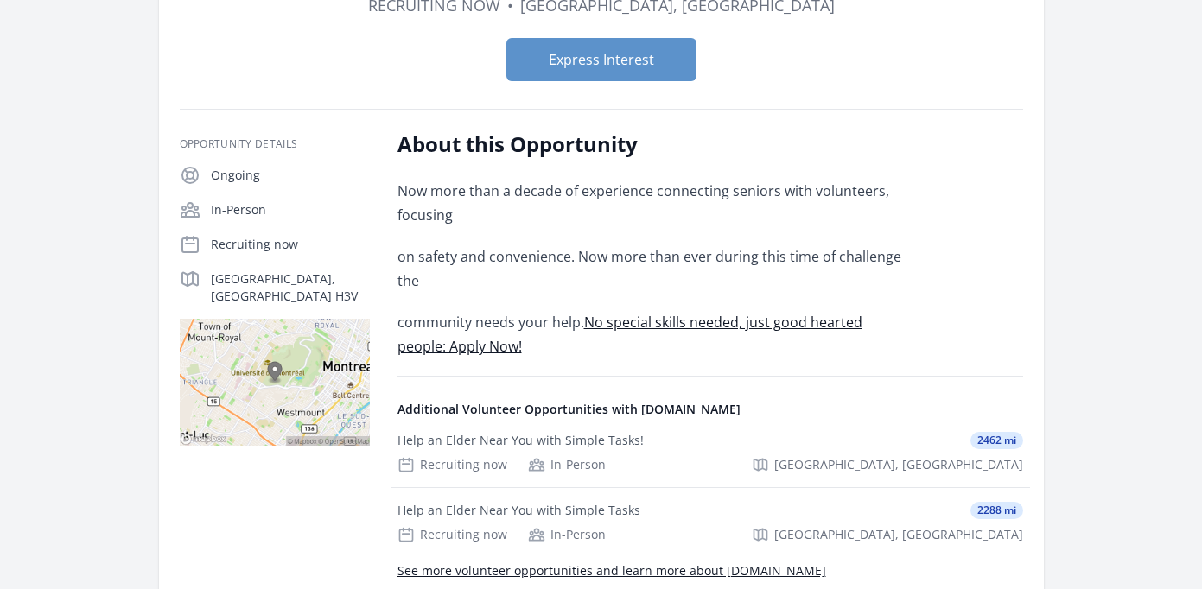
click at [237, 277] on p "Montreal, QC H3V" at bounding box center [290, 287] width 159 height 35
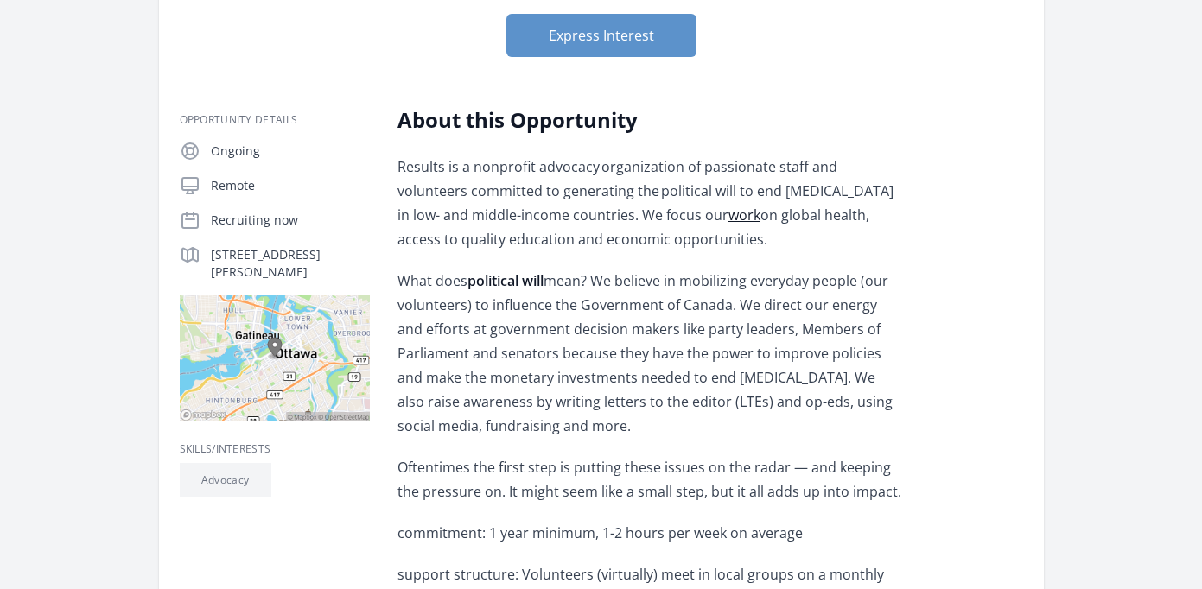
scroll to position [205, 0]
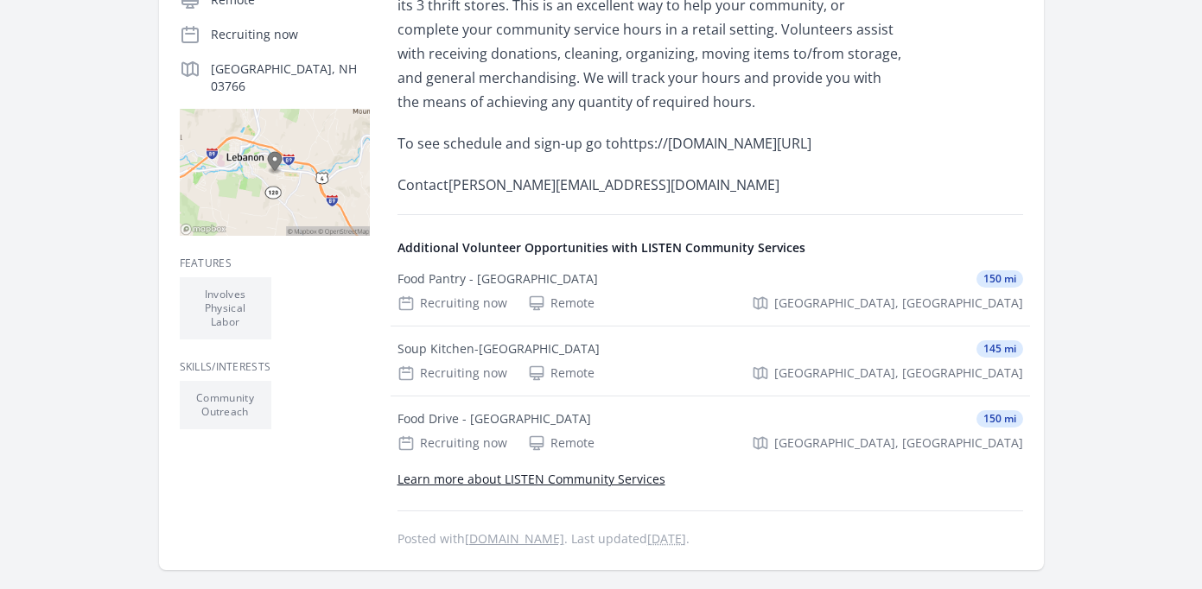
scroll to position [440, 0]
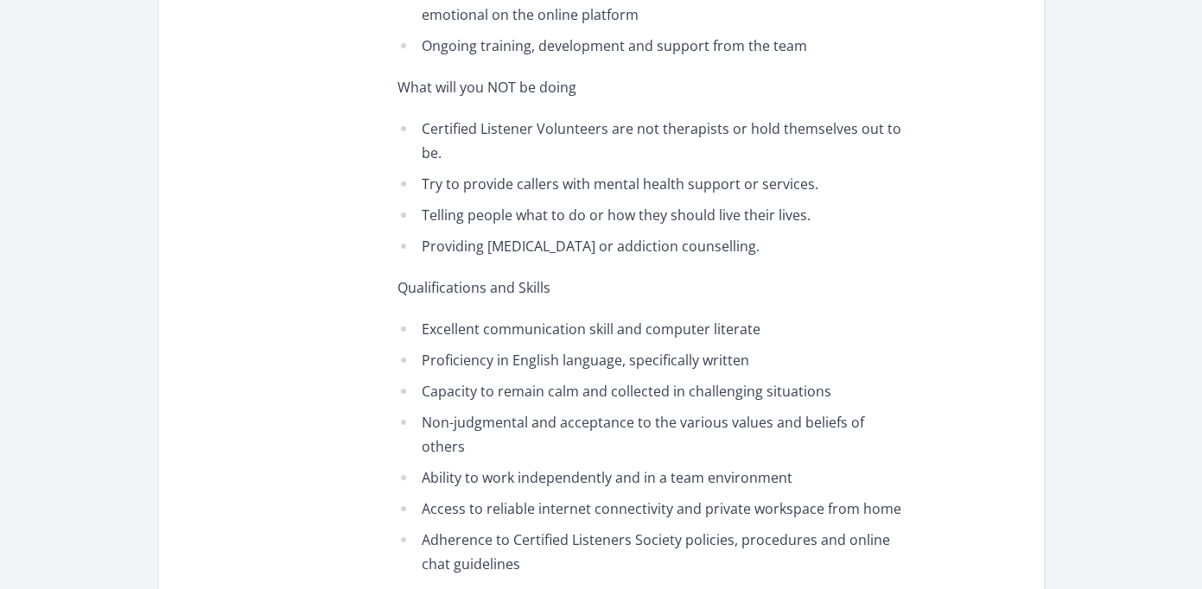
scroll to position [1374, 0]
